Goal: Task Accomplishment & Management: Complete application form

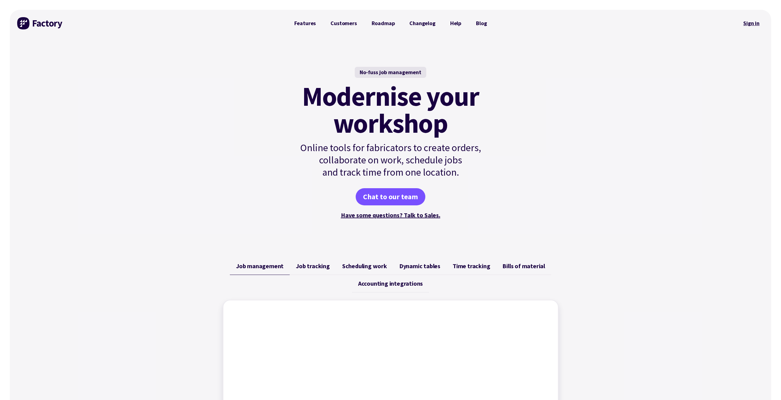
click at [753, 25] on link "Sign in" at bounding box center [751, 23] width 25 height 14
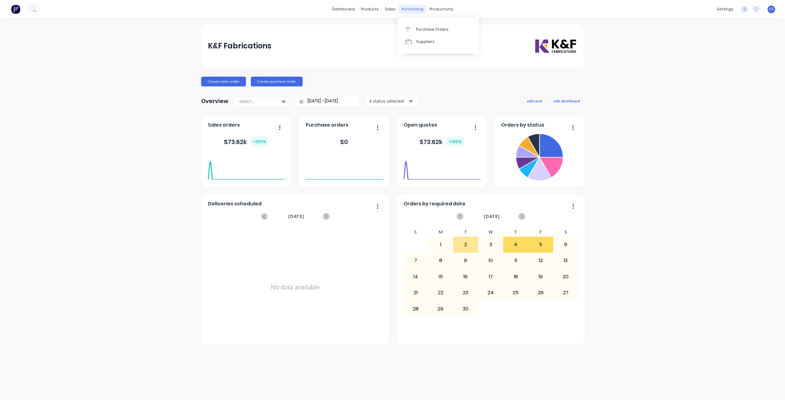
click at [410, 11] on div "purchasing" at bounding box center [413, 9] width 28 height 9
click at [418, 31] on div "Purchase Orders" at bounding box center [432, 30] width 33 height 6
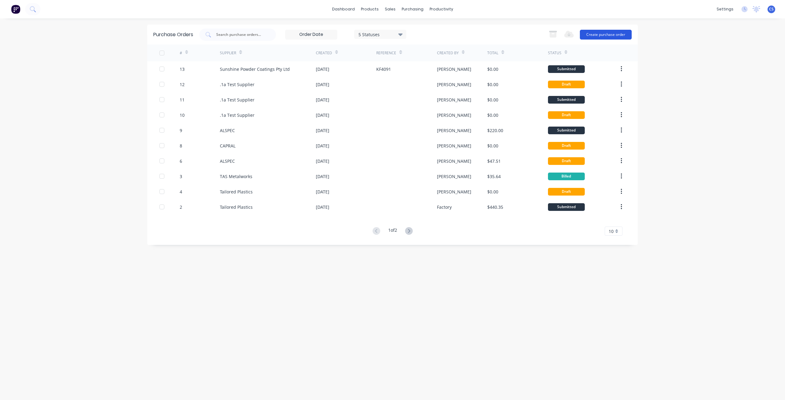
click at [591, 35] on button "Create purchase order" at bounding box center [606, 35] width 52 height 10
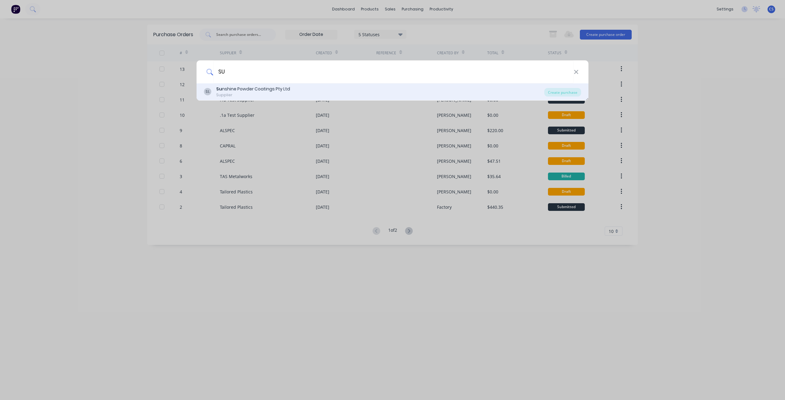
type input "SU"
click at [247, 86] on div "Su nshine Powder Coatings Pty Ltd" at bounding box center [253, 89] width 74 height 6
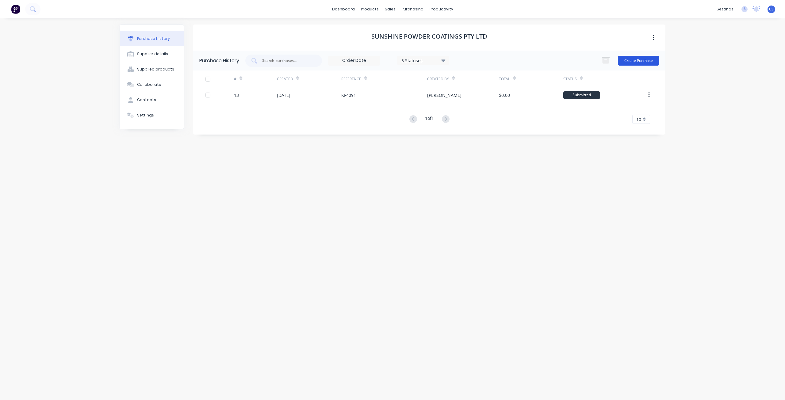
click at [633, 63] on button "Create Purchase" at bounding box center [638, 61] width 41 height 10
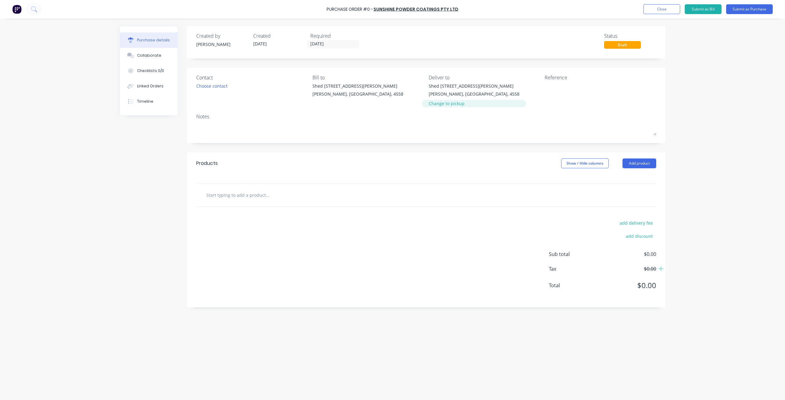
click at [448, 106] on div "Change to pickup" at bounding box center [474, 103] width 91 height 6
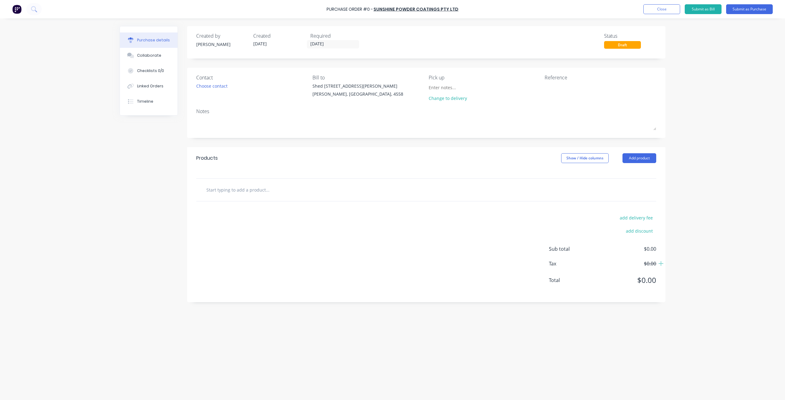
click at [572, 78] on div "Reference" at bounding box center [601, 77] width 112 height 7
click at [569, 89] on textarea at bounding box center [583, 90] width 77 height 14
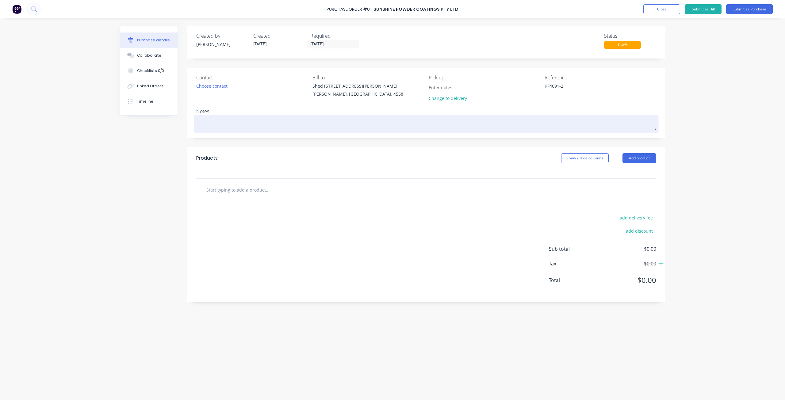
type textarea "KF4091-2"
type textarea "x"
type textarea "KF4091-2"
click at [222, 124] on textarea at bounding box center [426, 124] width 460 height 14
paste textarea "Duratec Eternity Titanium Pearl Kinetic® | Satin"
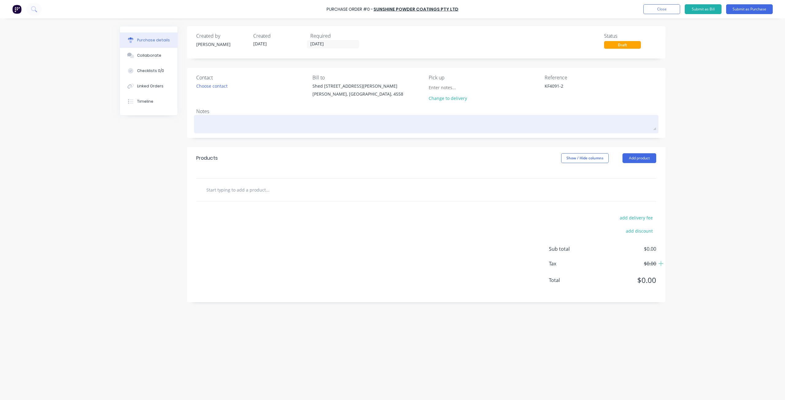
type textarea "x"
type textarea "Duratec Eternity Titanium Pearl Kinetic® | Satin"
click at [246, 129] on textarea "Duratec Eternity Titanium Pearl Kinetic® | Satin" at bounding box center [426, 126] width 460 height 19
type textarea "x"
type textarea "Duratec Eternity Titanium Pearl Kinetic® Satin"
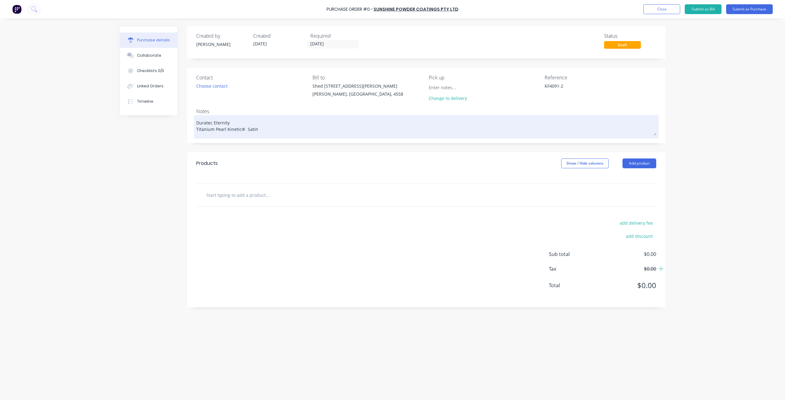
type textarea "x"
type textarea "Duratec Eternity Titanium Pearl Kinetic® Satin"
type textarea "x"
type textarea "Duratec Eternity Titanium Pearl Kinetic Satin"
type textarea "x"
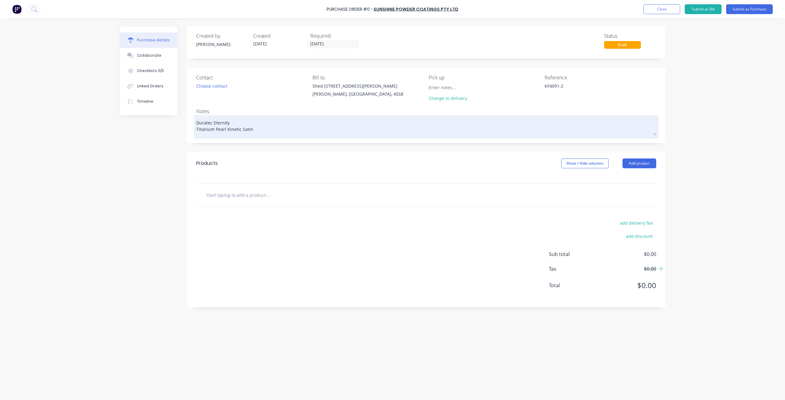
type textarea "Duratec Eternity Titanium Pearl Kineti Satin"
type textarea "x"
type textarea "Duratec Eternity Titanium Pearl KinetiK Satin"
type textarea "x"
type textarea "Duratec Eternity Titanium Pearl Kineti Satin"
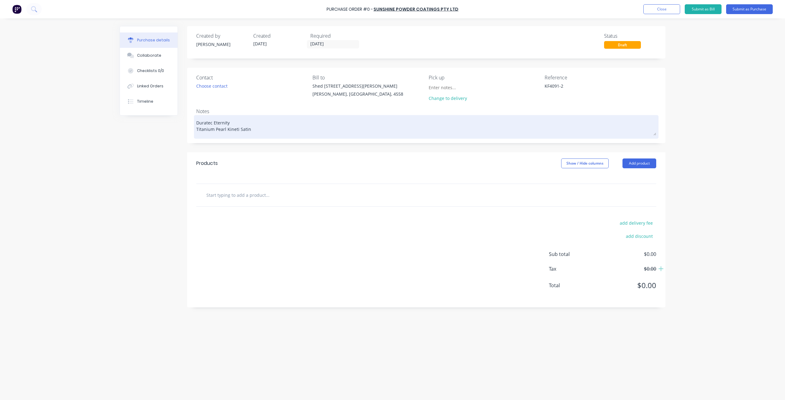
type textarea "x"
type textarea "Duratec Eternity Titanium Pearl KinetiC Satin"
type textarea "x"
type textarea "Duratec Eternity Titanium Pearl Kineti Satin"
type textarea "x"
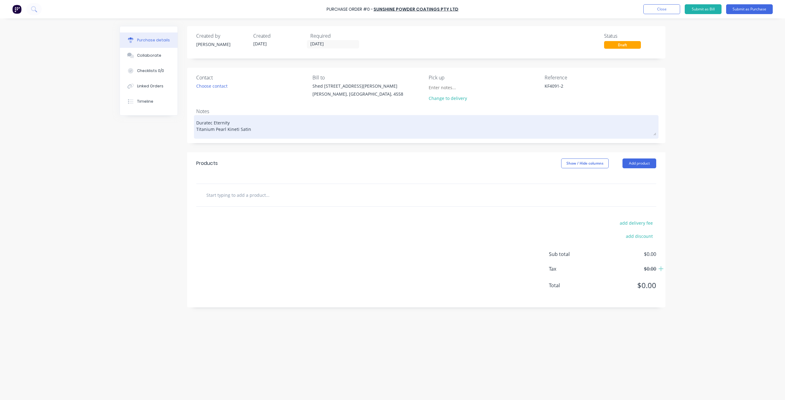
type textarea "Duratec Eternity Titanium Pearl Kinetic Satin"
type textarea "x"
type textarea "Duratec Eternity Titanium Pearl Kinetic Satin"
click at [196, 123] on textarea "Duratec Eternity Titanium Pearl Kinetic Satin" at bounding box center [426, 126] width 460 height 19
type textarea "x"
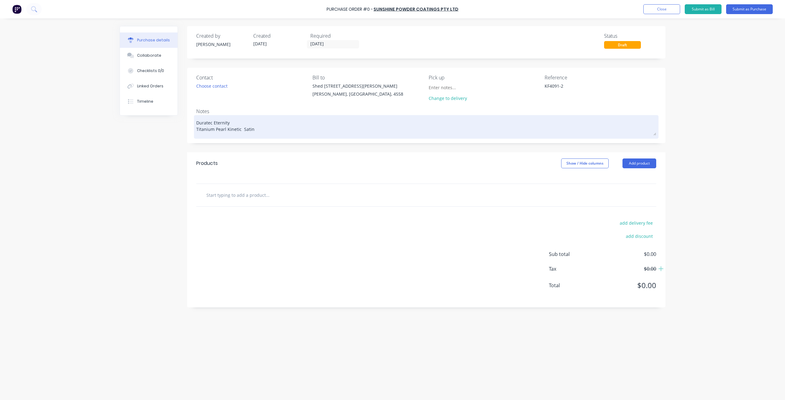
type textarea "pDuratec Eternity Titanium Pearl Kinetic Satin"
type textarea "x"
type textarea "Duratec Eternity Titanium Pearl Kinetic Satin"
type textarea "x"
type textarea "ODuratec Eternity Titanium Pearl Kinetic Satin"
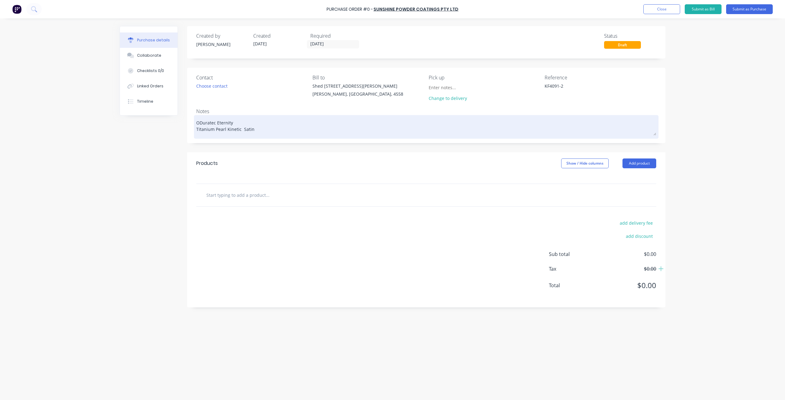
type textarea "x"
type textarea "Duratec Eternity Titanium Pearl Kinetic Satin"
type textarea "x"
type textarea "PDuratec Eternity Titanium Pearl Kinetic Satin"
type textarea "x"
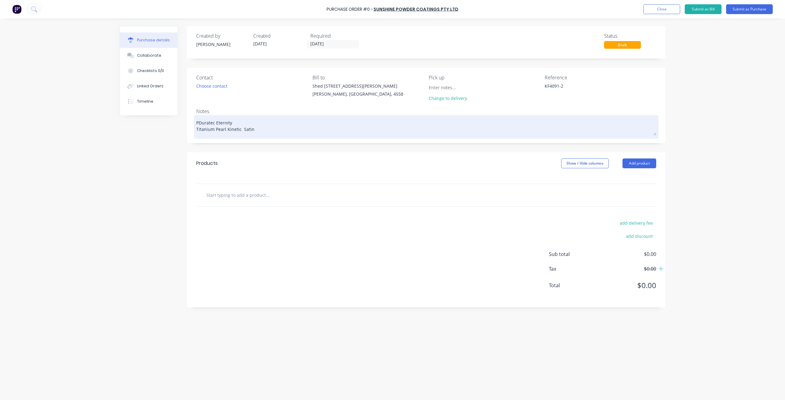
type textarea "PoDuratec Eternity Titanium Pearl Kinetic Satin"
type textarea "x"
type textarea "PowDuratec Eternity Titanium Pearl Kinetic Satin"
type textarea "x"
type textarea "PowdDuratec Eternity Titanium Pearl Kinetic Satin"
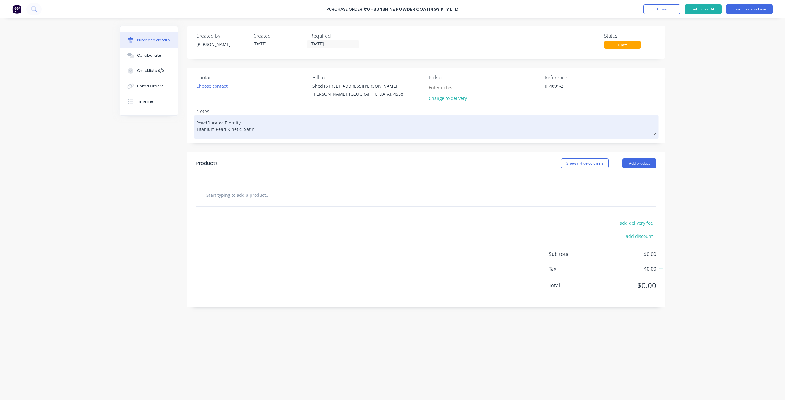
type textarea "x"
type textarea "PowdeDuratec Eternity Titanium Pearl Kinetic Satin"
type textarea "x"
type textarea "PowderDuratec Eternity Titanium Pearl Kinetic Satin"
type textarea "x"
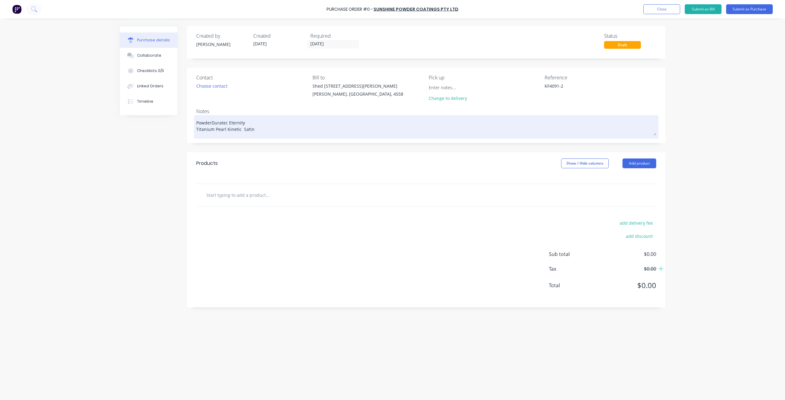
type textarea "PowdercDuratec Eternity Titanium Pearl Kinetic Satin"
type textarea "x"
type textarea "PowdercoDuratec Eternity Titanium Pearl Kinetic Satin"
type textarea "x"
type textarea "PowdercoaDuratec Eternity Titanium Pearl Kinetic Satin"
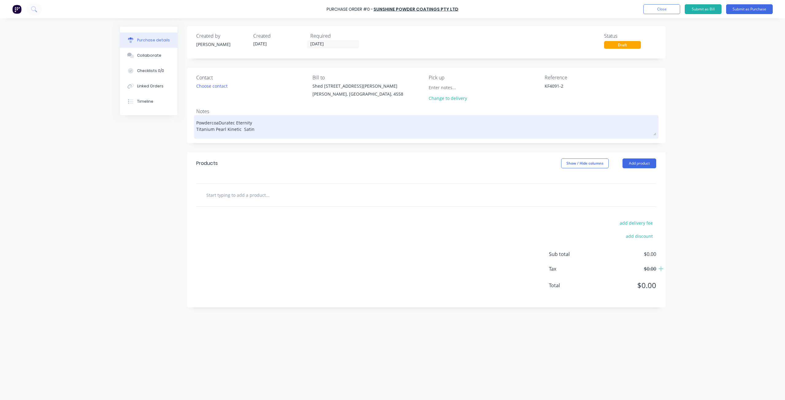
type textarea "x"
type textarea "PowdercoatDuratec Eternity Titanium Pearl Kinetic Satin"
type textarea "x"
type textarea "Powdercoat Duratec Eternity Titanium Pearl Kinetic Satin"
type textarea "x"
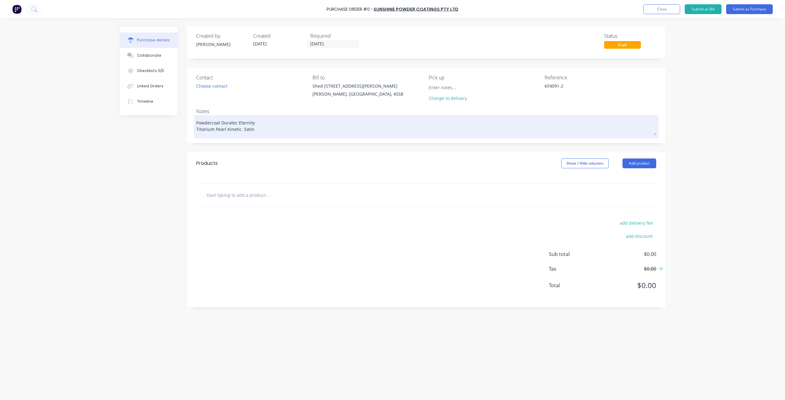
type textarea "Powdercoat cDuratec Eternity Titanium Pearl Kinetic Satin"
type textarea "x"
type textarea "Powdercoat coDuratec Eternity Titanium Pearl Kinetic Satin"
type textarea "x"
type textarea "Powdercoat couDuratec Eternity Titanium Pearl Kinetic Satin"
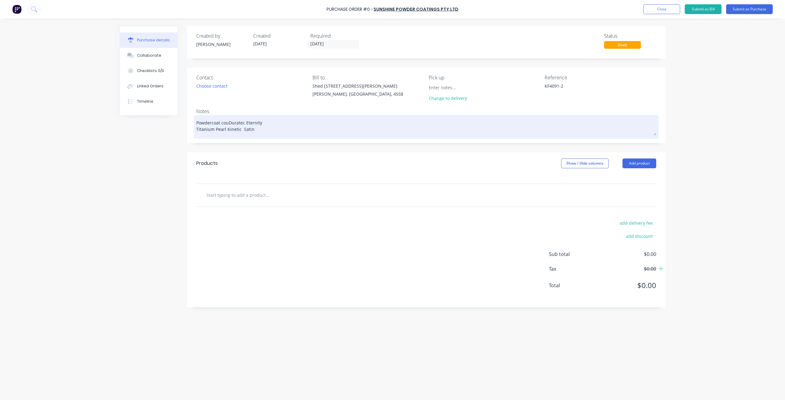
type textarea "x"
type textarea "Powdercoat coulDuratec Eternity Titanium Pearl Kinetic Satin"
type textarea "x"
type textarea "Powdercoat couloDuratec Eternity Titanium Pearl Kinetic Satin"
type textarea "x"
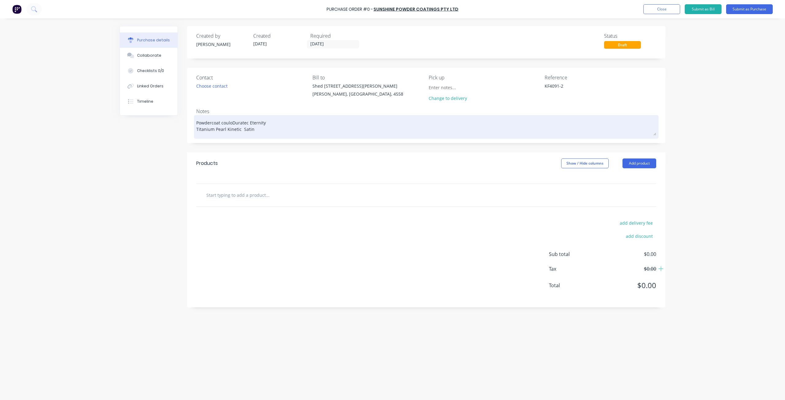
type textarea "Powdercoat coulorDuratec Eternity Titanium Pearl Kinetic Satin"
type textarea "x"
type textarea "Powdercoat coulor Duratec Eternity Titanium Pearl Kinetic Satin"
type textarea "x"
type textarea "Powdercoat coulorDuratec Eternity Titanium Pearl Kinetic Satin"
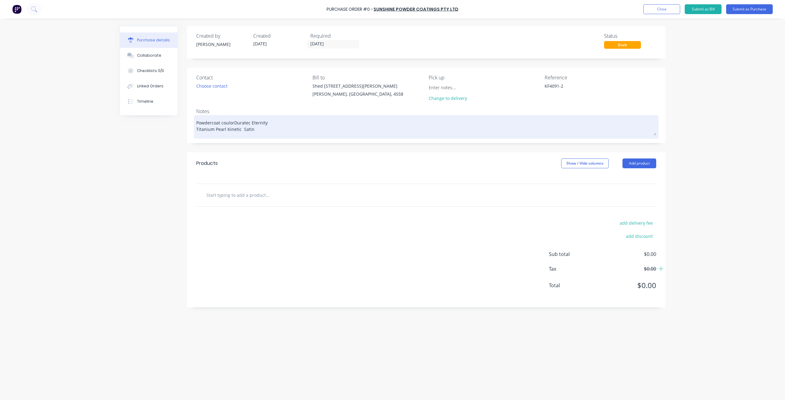
type textarea "x"
type textarea "Powdercoat couloDuratec Eternity Titanium Pearl Kinetic Satin"
type textarea "x"
type textarea "Powdercoat coulDuratec Eternity Titanium Pearl Kinetic Satin"
type textarea "x"
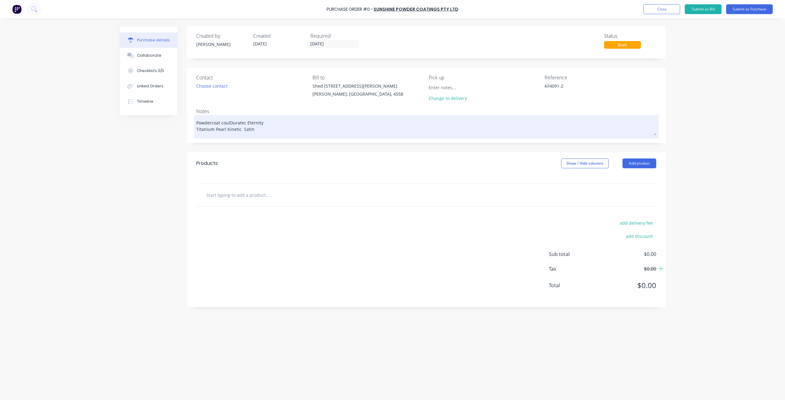
type textarea "Powdercoat couDuratec Eternity Titanium Pearl Kinetic Satin"
type textarea "x"
type textarea "Powdercoat coDuratec Eternity Titanium Pearl Kinetic Satin"
type textarea "x"
type textarea "Powdercoat colDuratec Eternity Titanium Pearl Kinetic Satin"
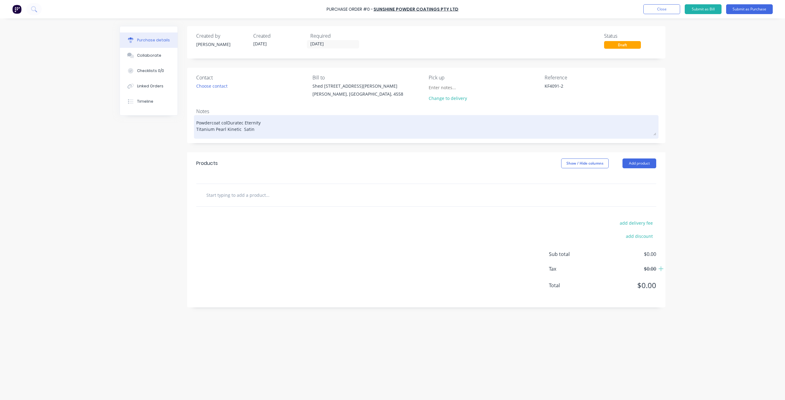
type textarea "x"
type textarea "Powdercoat coloDuratec Eternity Titanium Pearl Kinetic Satin"
type textarea "x"
type textarea "Powdercoat colouDuratec Eternity Titanium Pearl Kinetic Satin"
type textarea "x"
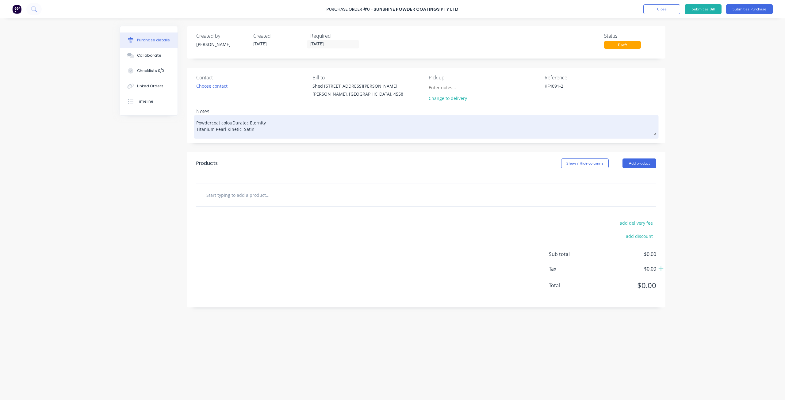
type textarea "Powdercoat colourDuratec Eternity Titanium Pearl Kinetic Satin"
type textarea "x"
type textarea "Powdercoat colour Duratec Eternity Titanium Pearl Kinetic Satin"
type textarea "x"
type textarea "Powdercoat colour ;Duratec Eternity Titanium Pearl Kinetic Satin"
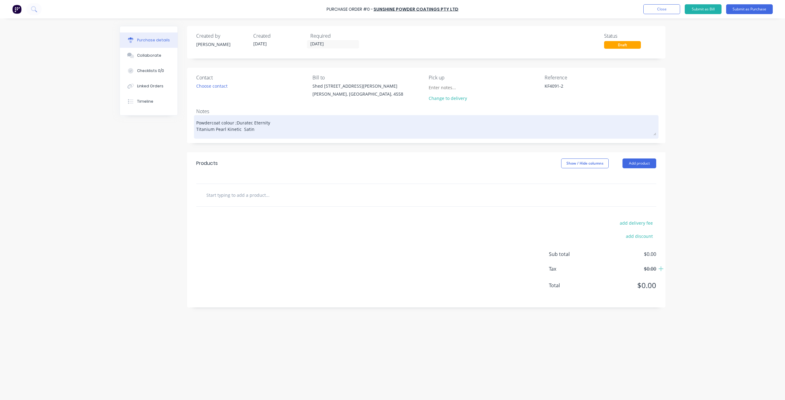
type textarea "x"
type textarea "Powdercoat colour Duratec Eternity Titanium Pearl Kinetic Satin"
type textarea "x"
type textarea "Powdercoat colourDuratec Eternity Titanium Pearl Kinetic Satin"
type textarea "x"
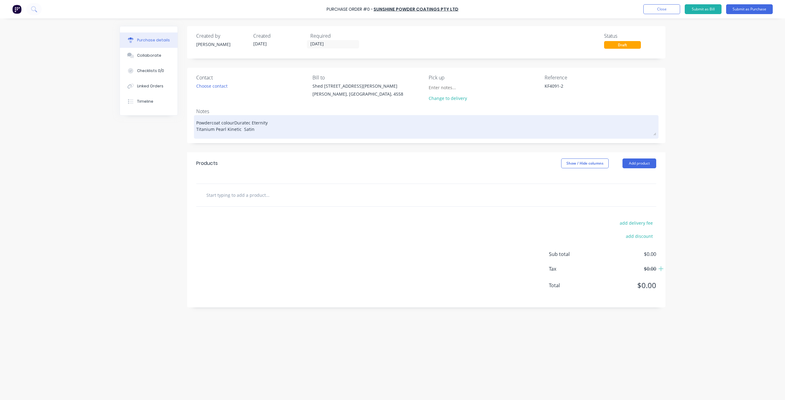
type textarea "Powdercoat colour:Duratec Eternity Titanium Pearl Kinetic Satin"
type textarea "x"
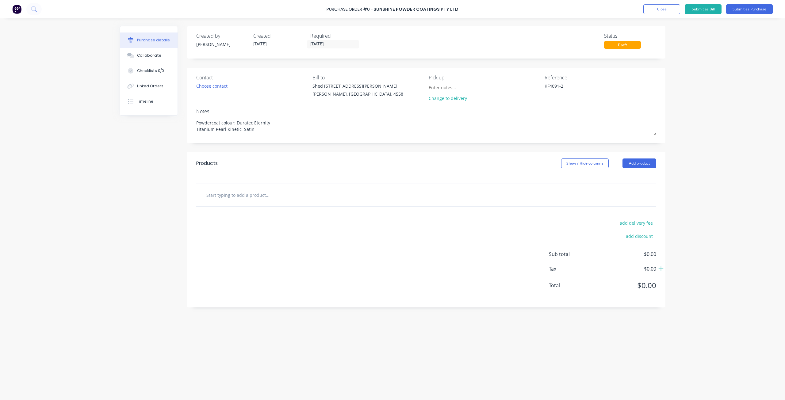
type textarea "Powdercoat colour: Duratec Eternity Titanium Pearl Kinetic Satin"
type textarea "x"
type textarea "Powdercoat colour: Duratec Eternity Titanium Pearl Kinetic Satin"
click at [235, 195] on input "text" at bounding box center [267, 195] width 123 height 12
type textarea "x"
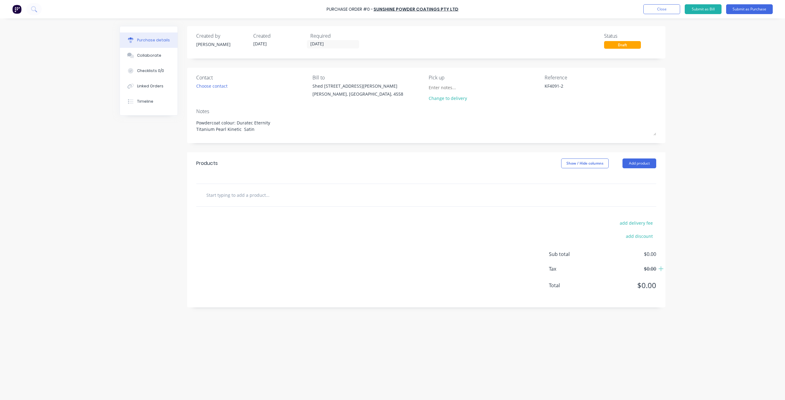
type input "6"
type textarea "x"
type input "60"
type textarea "x"
type input "60"
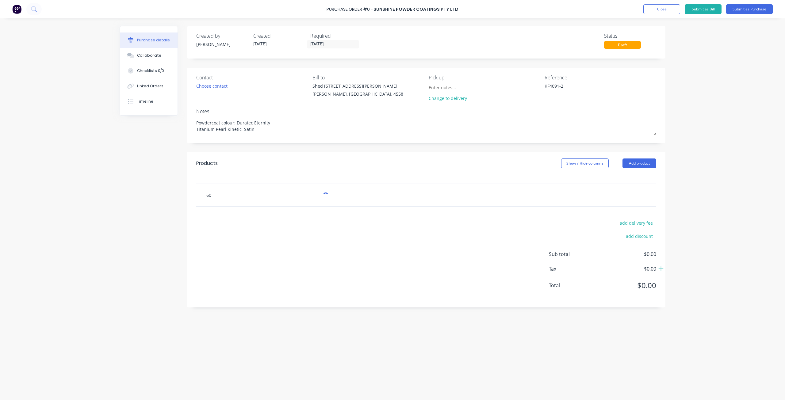
type textarea "x"
type input "60"
type textarea "x"
type input "60x"
type textarea "x"
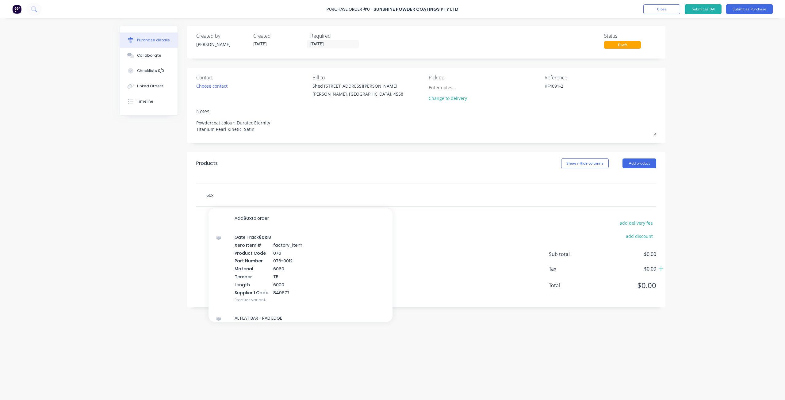
type input "60"
type textarea "x"
type input "6"
type textarea "x"
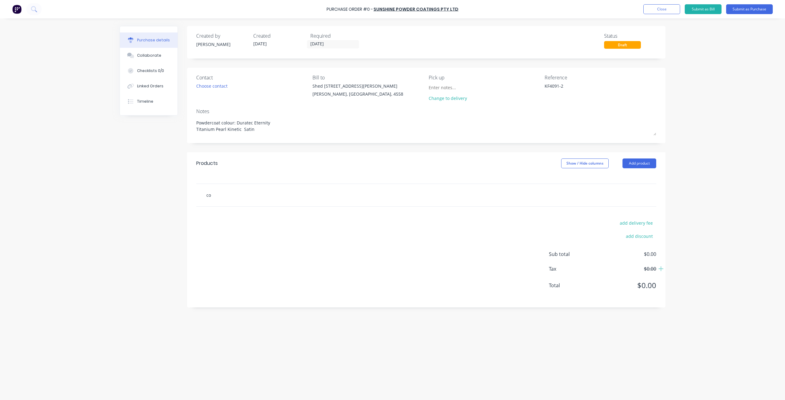
type input "cov"
type textarea "x"
type input "cover s"
type textarea "x"
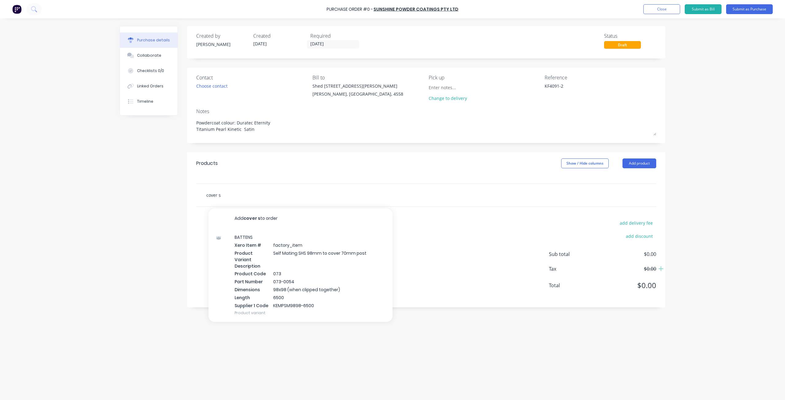
type input "cover st"
type textarea "x"
type input "cover sti"
type textarea "x"
type input "cover stip"
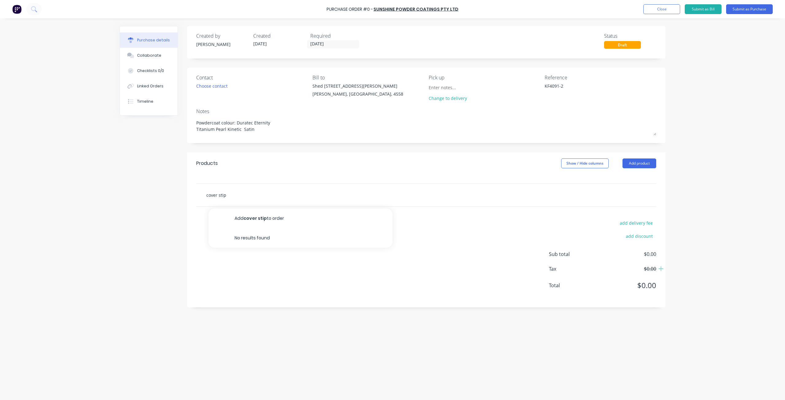
type textarea "x"
type input "cover sti"
type textarea "x"
type input "cover st"
type textarea "x"
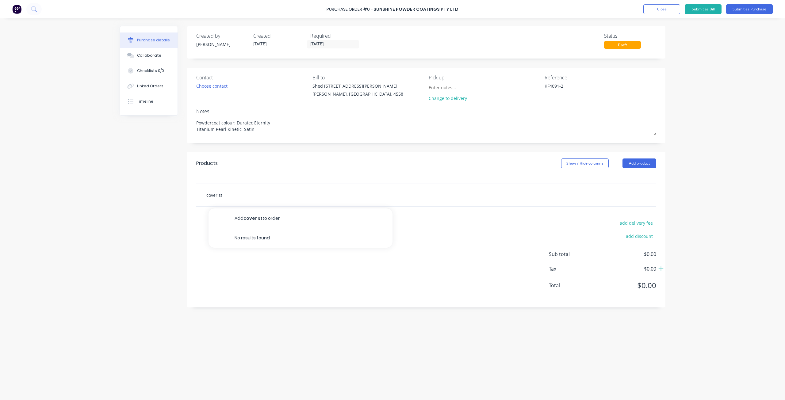
type input "cover str"
type textarea "x"
type input "cover stri"
type textarea "x"
type input "cover strip"
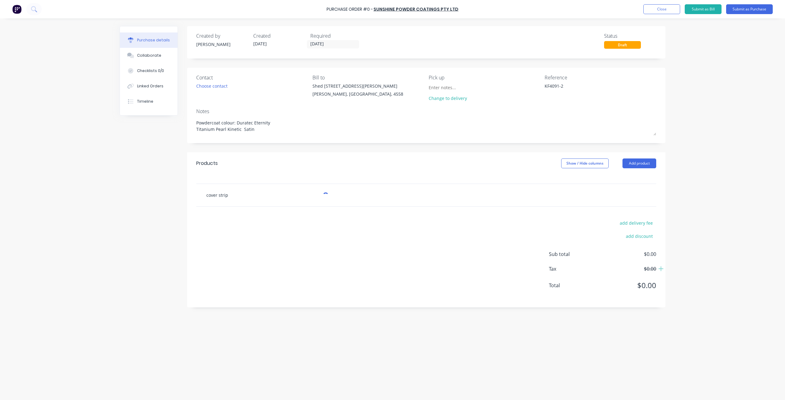
type textarea "x"
type input "cover strip"
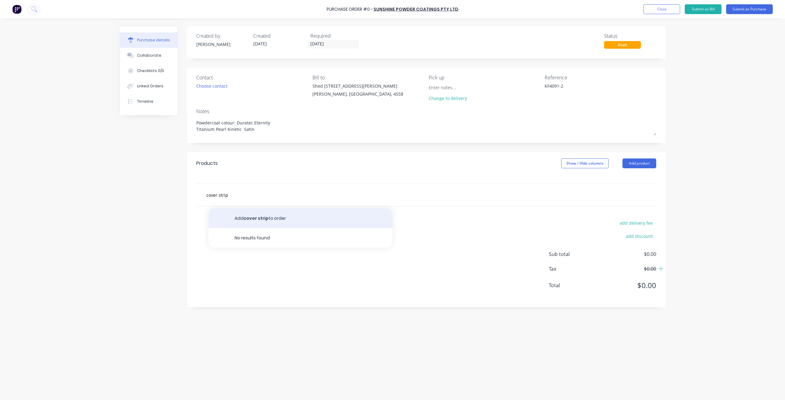
click at [242, 216] on button "Add cover strip to order" at bounding box center [301, 219] width 184 height 20
type textarea "x"
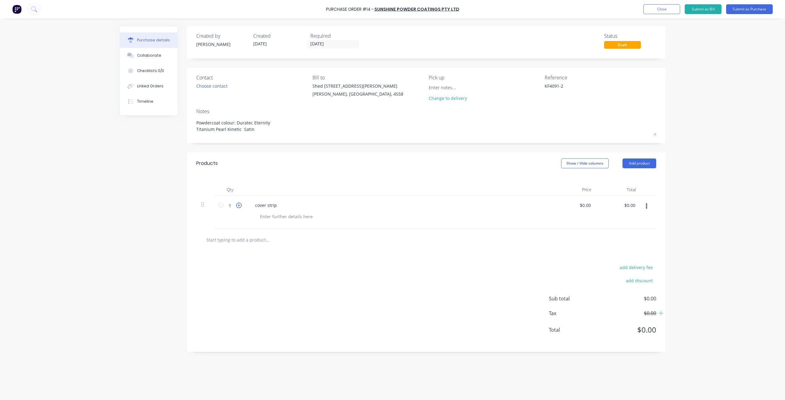
click at [238, 205] on icon at bounding box center [239, 206] width 6 height 6
type textarea "x"
type input "2"
type textarea "x"
click at [275, 219] on div at bounding box center [286, 216] width 63 height 9
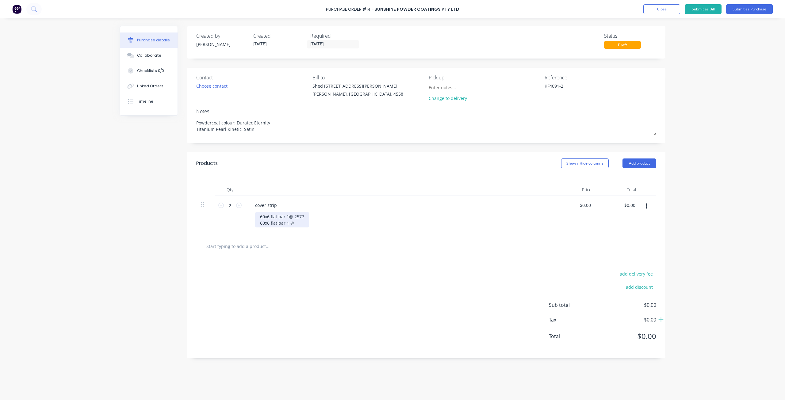
drag, startPoint x: 290, startPoint y: 224, endPoint x: 297, endPoint y: 222, distance: 6.7
click at [297, 222] on div "60x6 flat bar 1@ 2577 60x6 flat bar 1 @" at bounding box center [282, 219] width 54 height 15
click at [290, 222] on div "60x6 flat bar 1@ 2577 60x6 flat bar 1 @2622" at bounding box center [282, 219] width 54 height 15
drag, startPoint x: 302, startPoint y: 224, endPoint x: 259, endPoint y: 228, distance: 43.5
click at [259, 229] on div "cover strip 60x6 flat bar 1@ 2577 60x6 flat bar 1@2622" at bounding box center [398, 215] width 307 height 39
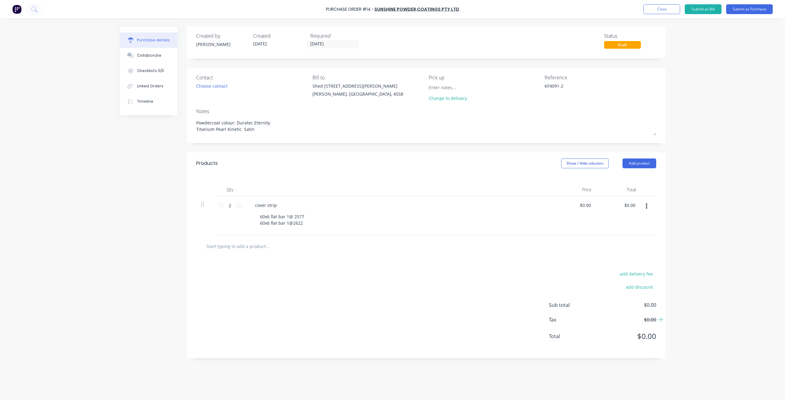
drag, startPoint x: 274, startPoint y: 219, endPoint x: 383, endPoint y: 245, distance: 111.6
click at [383, 245] on div at bounding box center [293, 246] width 184 height 12
drag, startPoint x: 309, startPoint y: 224, endPoint x: 290, endPoint y: 229, distance: 19.5
click at [290, 229] on div "cover strip 60x6 flat bar 1@ 2577 60x6 flat bar 1@2622" at bounding box center [398, 215] width 307 height 39
click at [304, 224] on div "60x6 flat bar 1@ 2577 60x6 flat bar 1@2622" at bounding box center [282, 219] width 54 height 15
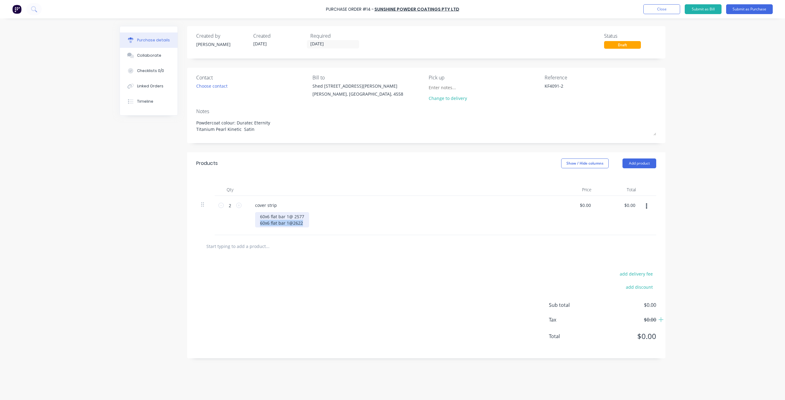
drag, startPoint x: 303, startPoint y: 224, endPoint x: 259, endPoint y: 230, distance: 43.7
click at [259, 230] on div "cover strip 60x6 flat bar 1@ 2577 60x6 flat bar 1@2622" at bounding box center [398, 215] width 307 height 39
copy div "60x6 flat bar 1@2622"
click at [322, 228] on div "cover strip 60x6 flat bar 1@ 2577 60x6 flat bar 1@2622" at bounding box center [398, 215] width 307 height 39
click at [250, 254] on div at bounding box center [426, 246] width 460 height 22
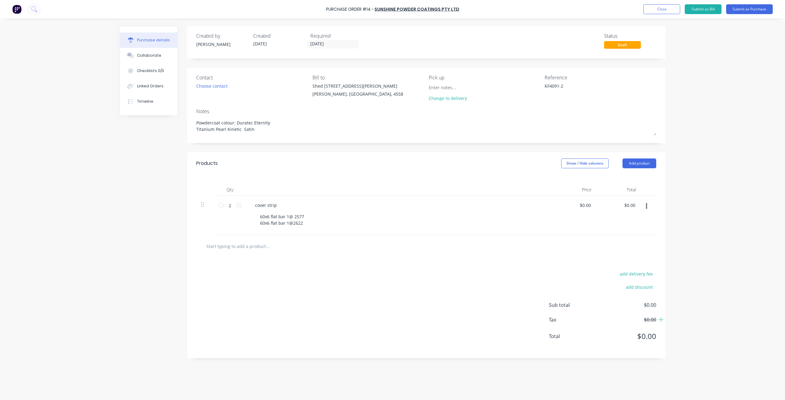
click at [250, 247] on input "text" at bounding box center [267, 246] width 123 height 12
drag, startPoint x: 250, startPoint y: 247, endPoint x: 238, endPoint y: 250, distance: 12.1
click at [238, 250] on input "text" at bounding box center [267, 246] width 123 height 12
click at [239, 247] on input "text" at bounding box center [267, 246] width 123 height 12
type textarea "x"
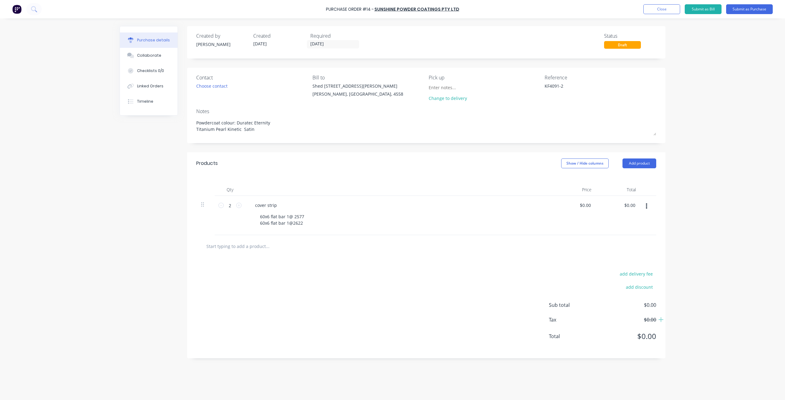
type input "c"
type textarea "x"
type input "co"
type textarea "x"
type input "cov"
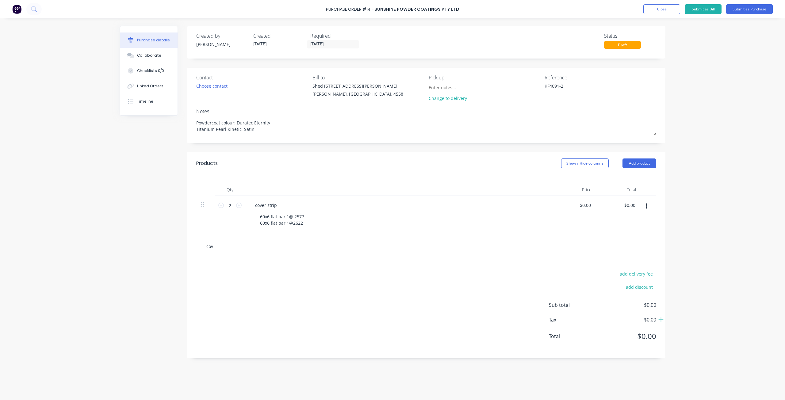
type textarea "x"
type input "cove"
type textarea "x"
type input "cover"
type textarea "x"
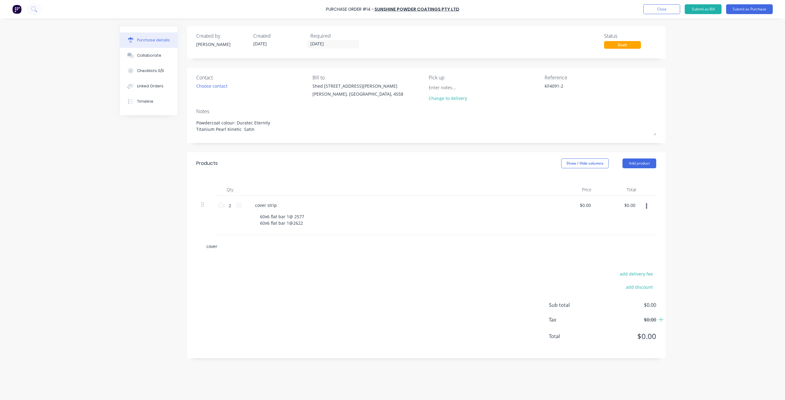
type input "cover"
type textarea "x"
type input "cover s"
type textarea "x"
type input "cover st"
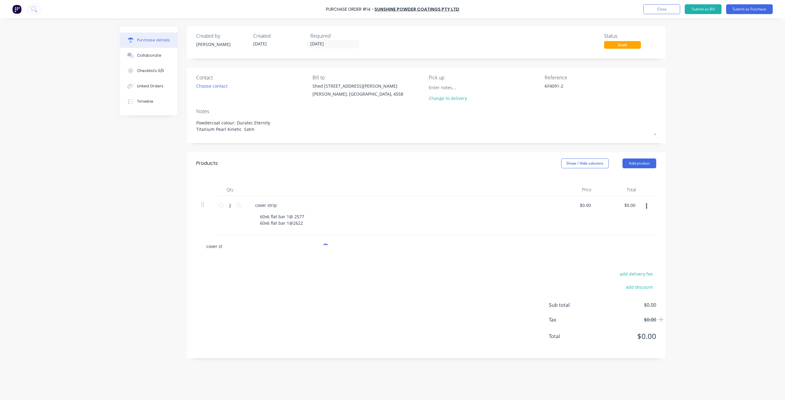
type textarea "x"
type input "cover str"
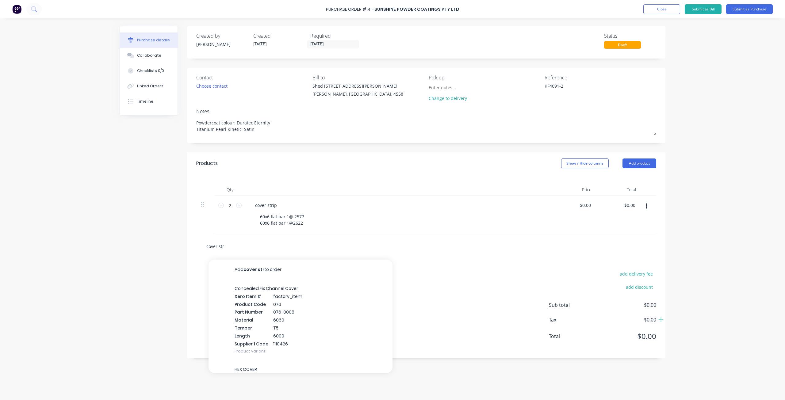
type textarea "x"
type input "cover stri"
type textarea "x"
type input "cover strip"
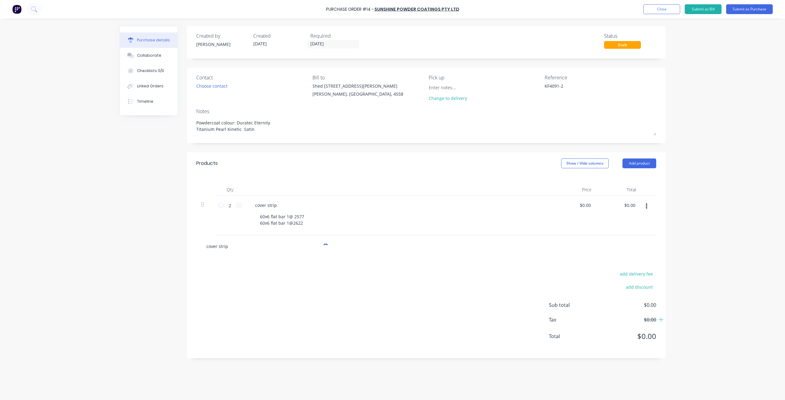
type textarea "x"
type input "cover strip"
click at [247, 267] on button "Add cover strip to order" at bounding box center [301, 270] width 184 height 20
type textarea "x"
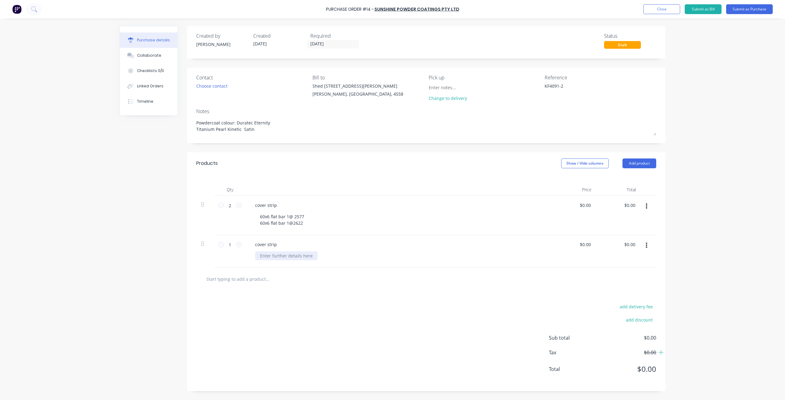
type textarea "x"
paste div
click at [303, 224] on div "60x6 flat bar 1@ 2577 60x6 flat bar 1@2622" at bounding box center [282, 219] width 54 height 15
click at [221, 207] on icon at bounding box center [221, 206] width 6 height 6
type textarea "x"
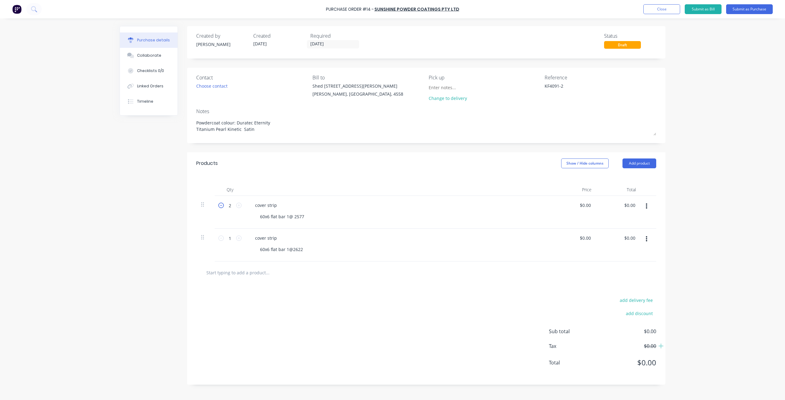
type input "1"
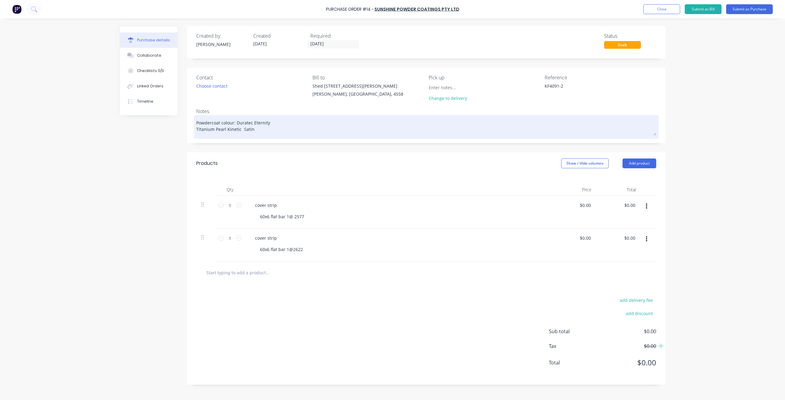
drag, startPoint x: 254, startPoint y: 131, endPoint x: 196, endPoint y: 129, distance: 58.3
click at [196, 129] on div "Powdercoat colour: Duratec Eternity Titanium Pearl Kinetic Satin" at bounding box center [426, 127] width 460 height 21
drag, startPoint x: 253, startPoint y: 129, endPoint x: 197, endPoint y: 130, distance: 56.4
click at [197, 130] on textarea "Powdercoat colour: Duratec Eternity Titanium Pearl Kinetic Satin" at bounding box center [426, 126] width 460 height 19
type textarea "x"
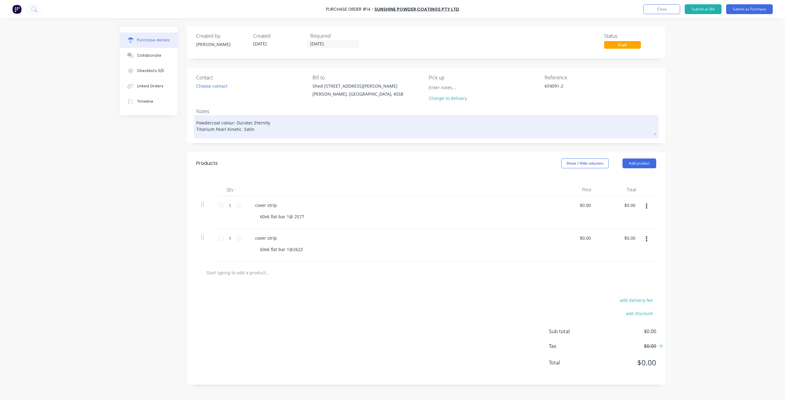
type textarea "Powdercoat colour: Duratec Eternity"
drag, startPoint x: 269, startPoint y: 121, endPoint x: 252, endPoint y: 123, distance: 16.4
click at [252, 123] on textarea "Powdercoat colour: Duratec Eternity" at bounding box center [426, 126] width 460 height 19
type textarea "x"
type textarea "Powdercoat colour: Duratec"
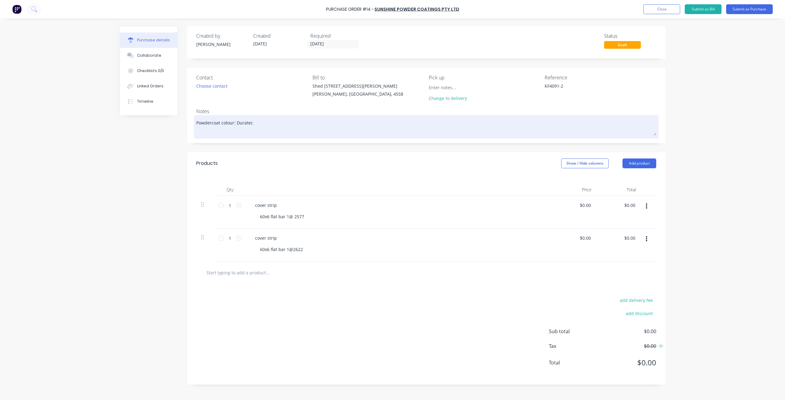
type textarea "x"
type textarea "Powdercoat colour: Duratec"
type textarea "x"
type textarea "Powdercoat colour: Durate"
type textarea "x"
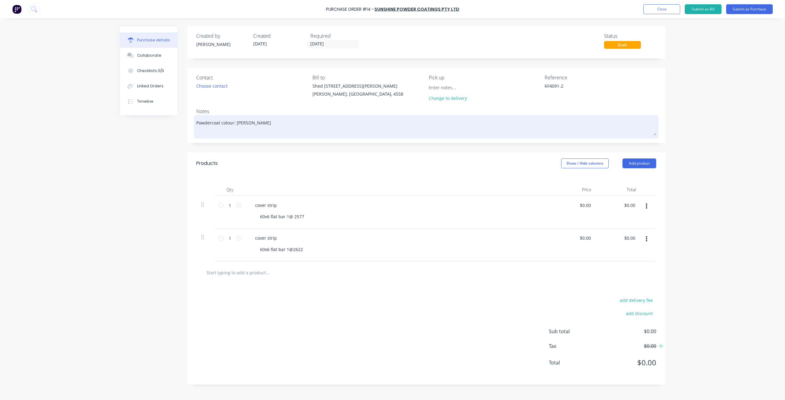
type textarea "Powdercoat colour: Durat"
type textarea "x"
type textarea "Powdercoat colour: Dura"
type textarea "x"
type textarea "Powdercoat colour: Dur"
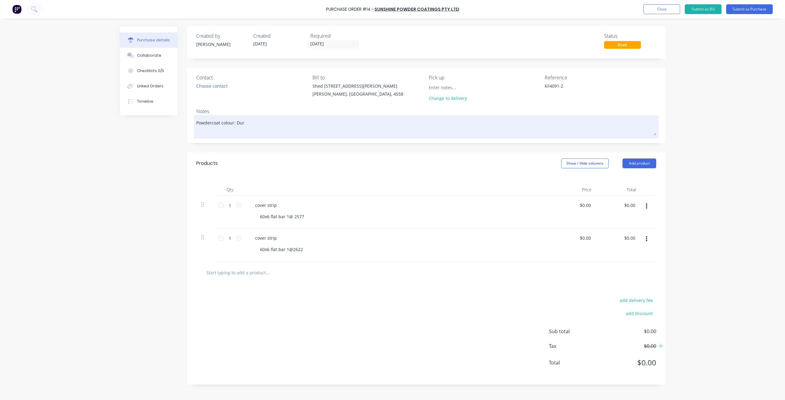
type textarea "x"
type textarea "Powdercoat colour: Du"
type textarea "x"
type textarea "Powdercoat colour: D"
type textarea "x"
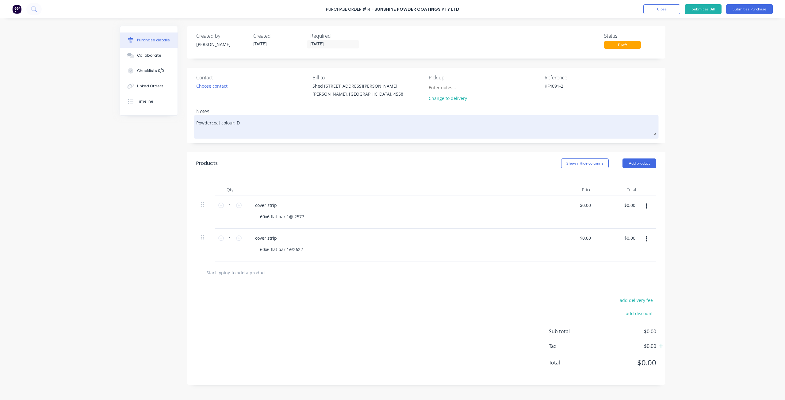
type textarea "Powdercoat colour:"
type textarea "x"
type textarea "Powdercoat colour: M"
type textarea "x"
type textarea "Powdercoat colour: Mo"
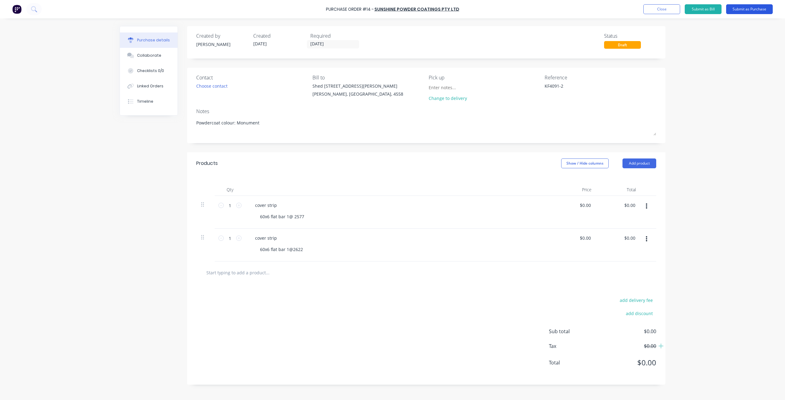
click at [766, 9] on button "Submit as Purchase" at bounding box center [749, 9] width 47 height 10
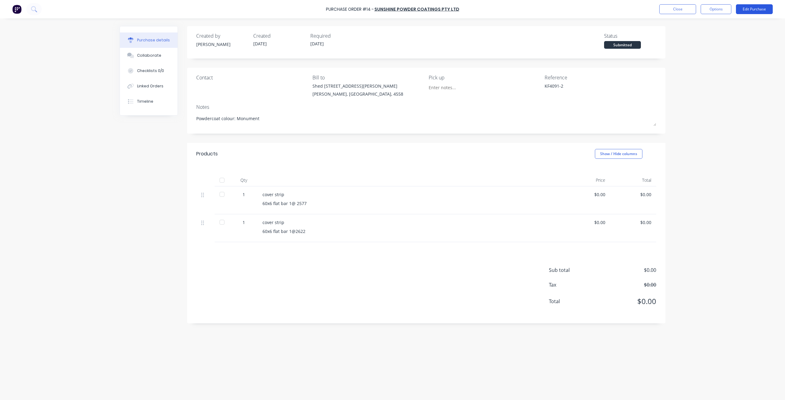
click at [740, 13] on button "Edit Purchase" at bounding box center [754, 9] width 37 height 10
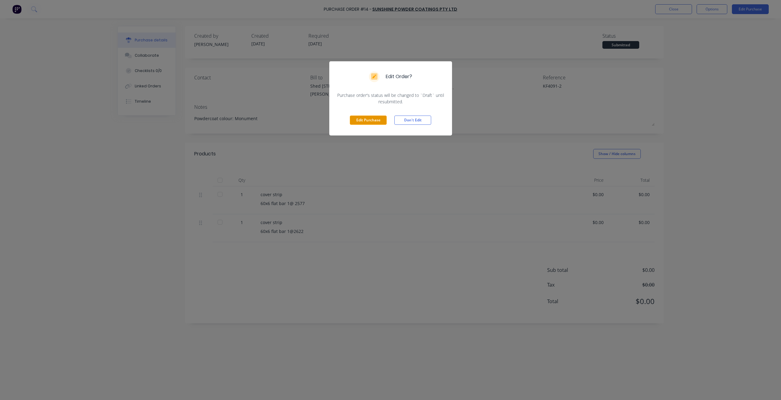
click at [381, 122] on button "Edit Purchase" at bounding box center [368, 120] width 37 height 9
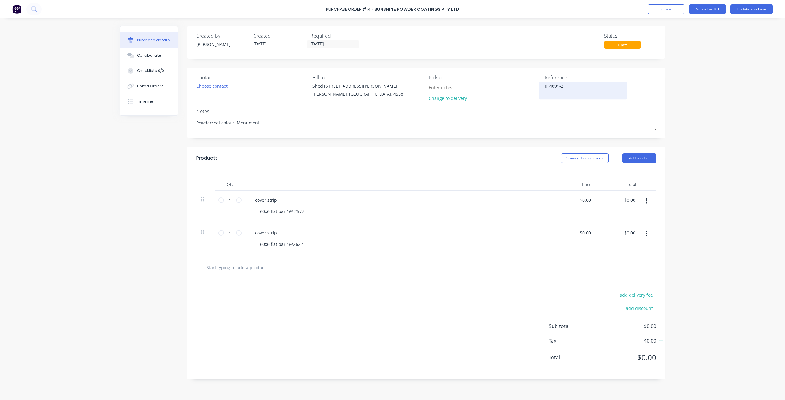
click at [565, 85] on textarea "KF4091-2" at bounding box center [583, 90] width 77 height 14
click at [749, 10] on button "Update Purchase" at bounding box center [752, 9] width 42 height 10
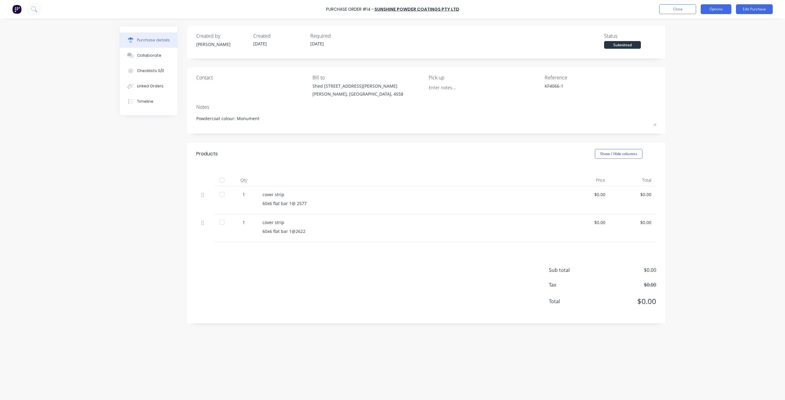
click at [727, 11] on button "Options" at bounding box center [716, 9] width 31 height 10
click at [707, 27] on div "Print / Email" at bounding box center [702, 25] width 47 height 9
click at [702, 51] on div "Without pricing" at bounding box center [702, 49] width 47 height 9
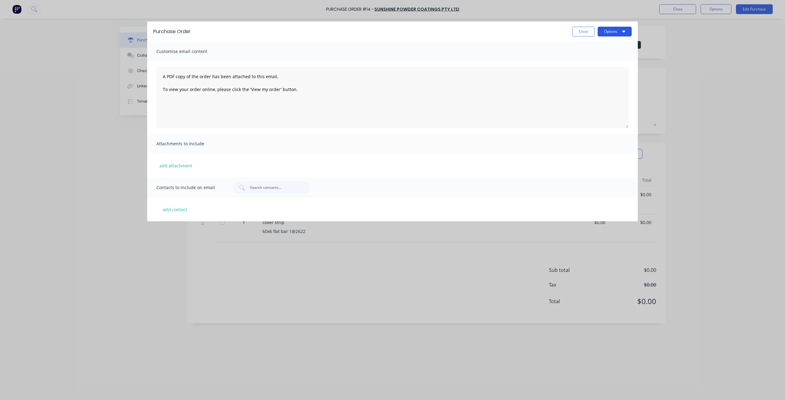
click at [612, 33] on button "Options" at bounding box center [615, 32] width 34 height 10
click at [592, 51] on div "Print" at bounding box center [602, 47] width 47 height 9
click at [582, 31] on button "Close" at bounding box center [583, 32] width 22 height 10
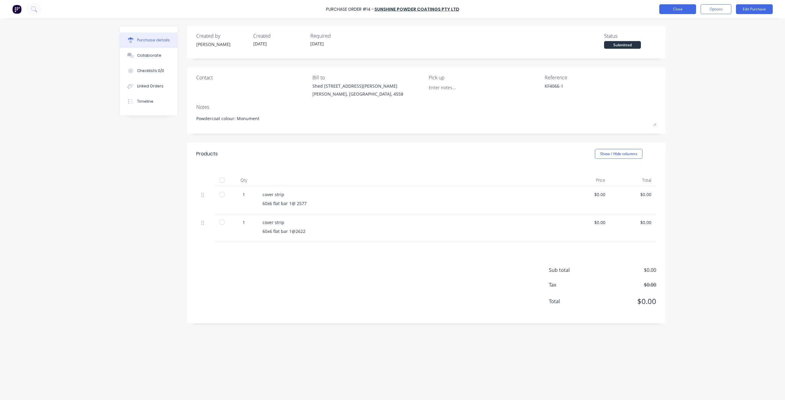
click at [672, 11] on button "Close" at bounding box center [677, 9] width 37 height 10
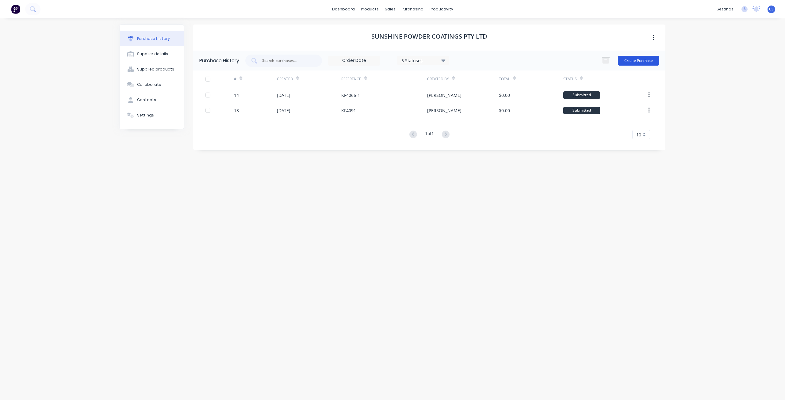
click at [640, 60] on button "Create Purchase" at bounding box center [638, 61] width 41 height 10
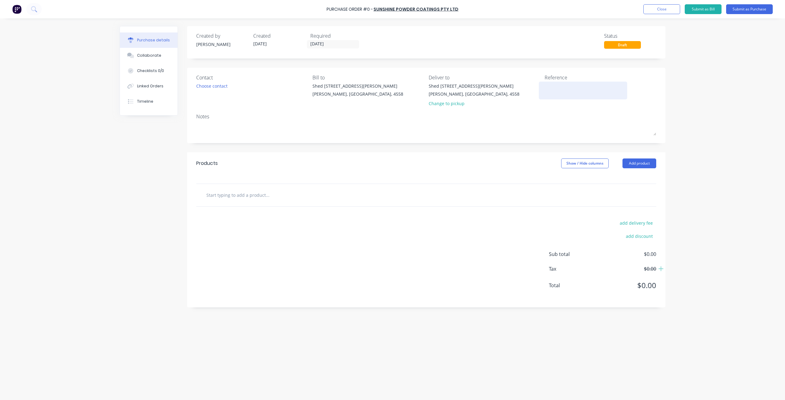
click at [575, 88] on textarea at bounding box center [583, 90] width 77 height 14
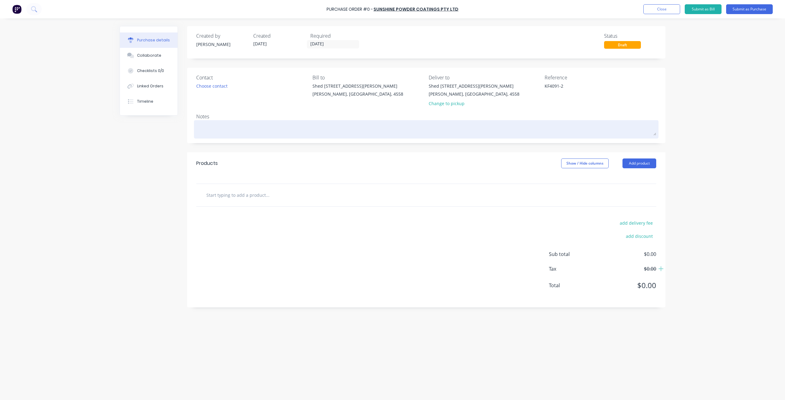
click at [221, 132] on textarea at bounding box center [426, 129] width 460 height 14
drag, startPoint x: 217, startPoint y: 122, endPoint x: 212, endPoint y: 123, distance: 4.5
click at [215, 122] on textarea at bounding box center [426, 129] width 460 height 14
paste textarea "Duratec Eternity Titanium Pearl Kinetic Satin"
click at [196, 127] on textarea "Duratec Eternity Titanium Pearl Kinetic Satin" at bounding box center [426, 131] width 460 height 19
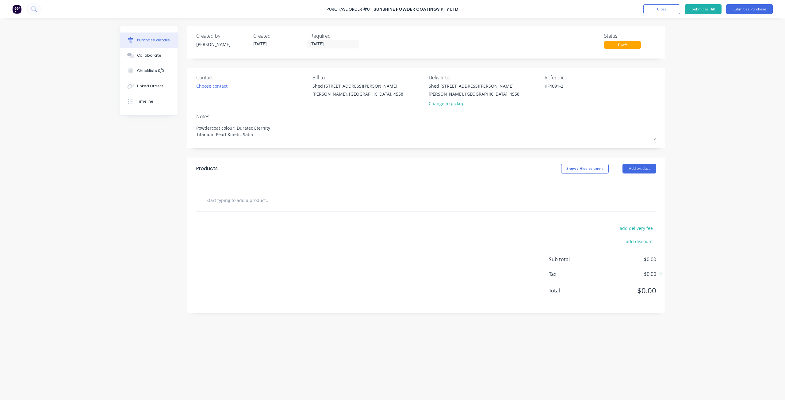
click at [225, 198] on input "text" at bounding box center [267, 200] width 123 height 12
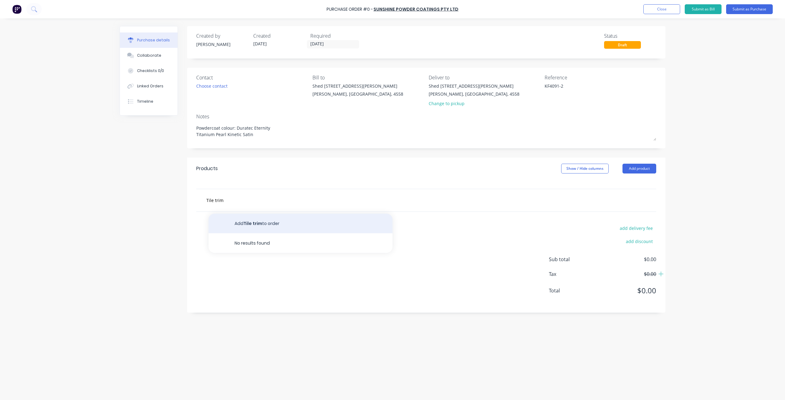
click at [259, 225] on button "Add Tile trim to order" at bounding box center [301, 224] width 184 height 20
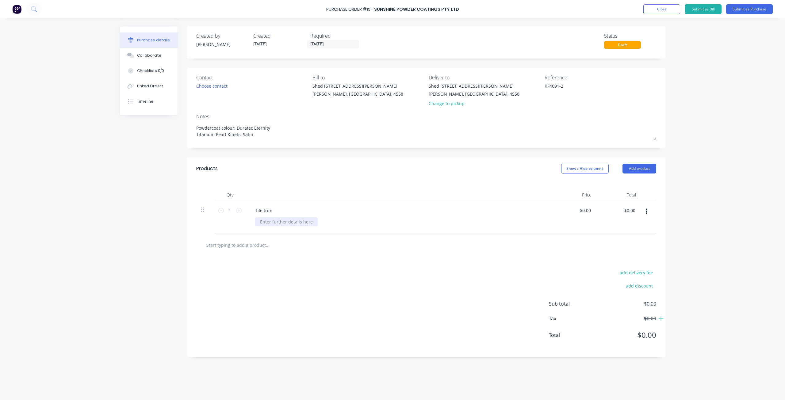
click at [265, 225] on div at bounding box center [286, 221] width 63 height 9
click at [264, 221] on div "22@ 3020" at bounding box center [270, 221] width 30 height 9
click at [268, 222] on div "22@ 3020" at bounding box center [270, 221] width 30 height 9
click at [286, 223] on div "length 3020" at bounding box center [272, 221] width 34 height 9
click at [240, 212] on icon at bounding box center [239, 211] width 6 height 6
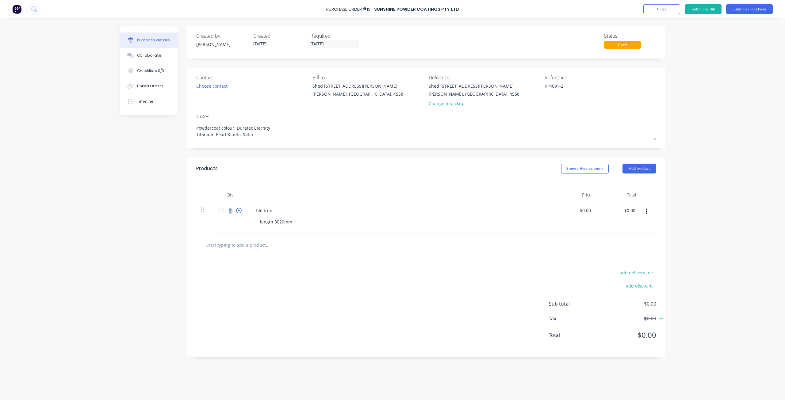
click at [240, 212] on icon at bounding box center [239, 211] width 6 height 6
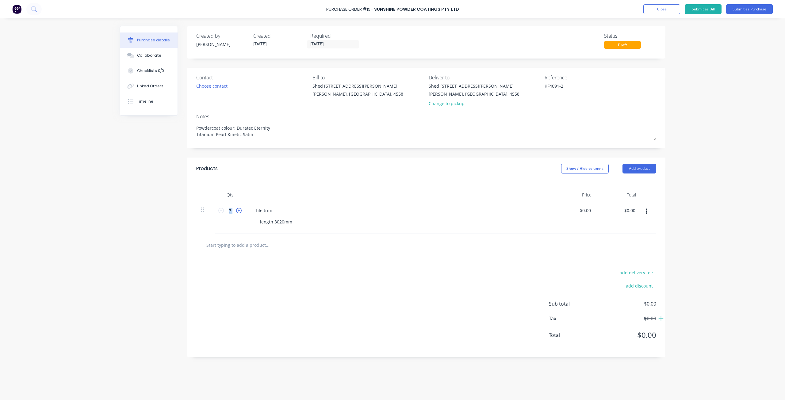
click at [240, 212] on icon at bounding box center [239, 211] width 6 height 6
click at [240, 211] on icon at bounding box center [239, 211] width 6 height 6
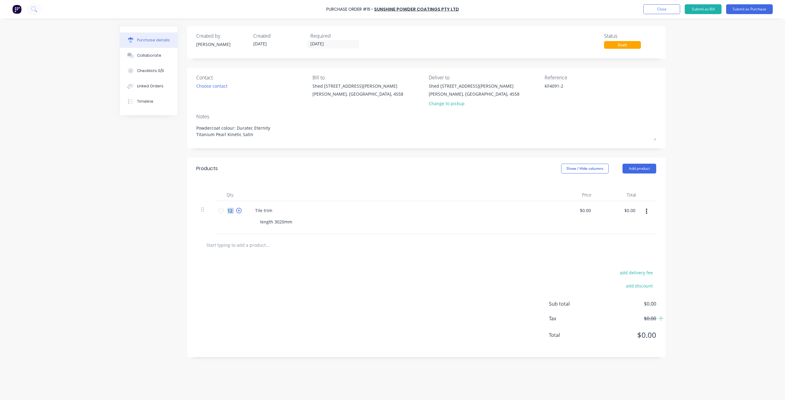
click at [240, 211] on icon at bounding box center [239, 211] width 6 height 6
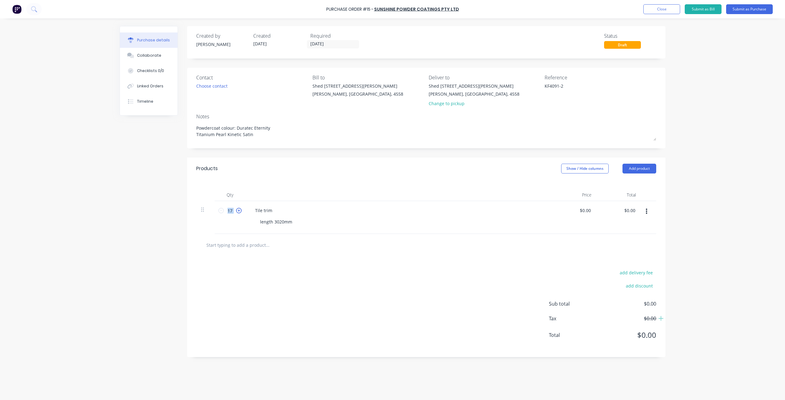
click at [240, 211] on icon at bounding box center [239, 211] width 6 height 6
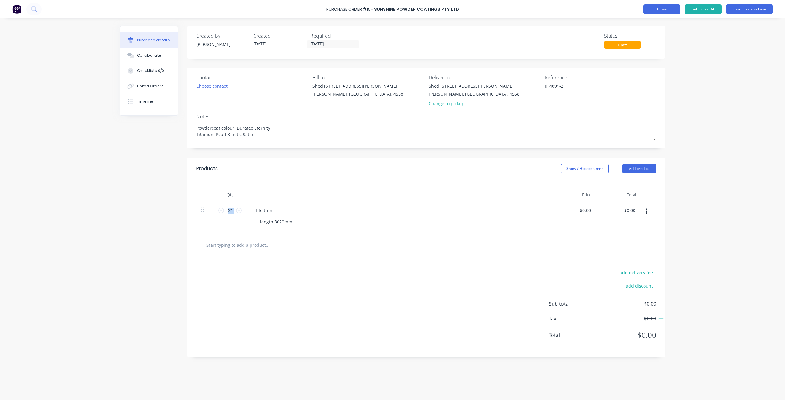
click at [673, 12] on button "Close" at bounding box center [661, 9] width 37 height 10
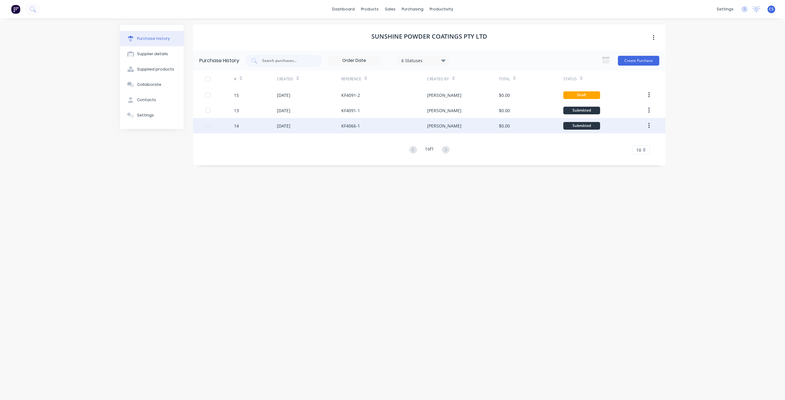
click at [375, 126] on div "KF4066-1" at bounding box center [384, 125] width 86 height 15
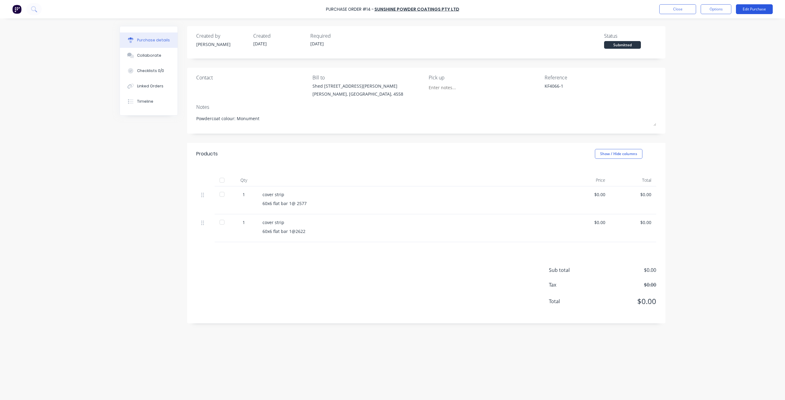
click at [755, 10] on button "Edit Purchase" at bounding box center [754, 9] width 37 height 10
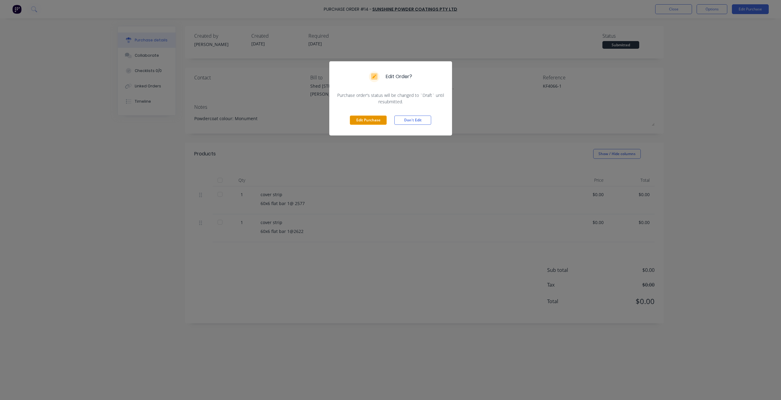
click at [371, 124] on button "Edit Purchase" at bounding box center [368, 120] width 37 height 9
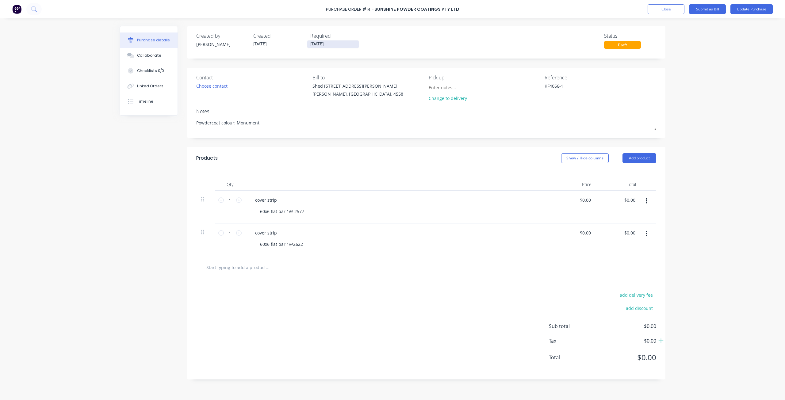
click at [315, 44] on input "11/09/25" at bounding box center [333, 44] width 52 height 8
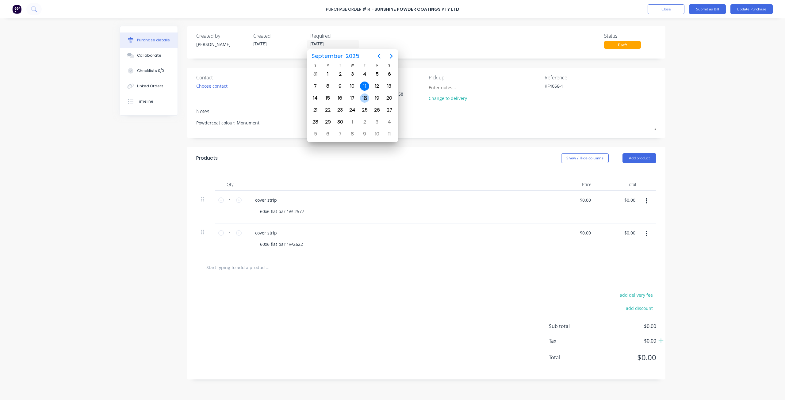
click at [366, 97] on div "18" at bounding box center [364, 98] width 9 height 9
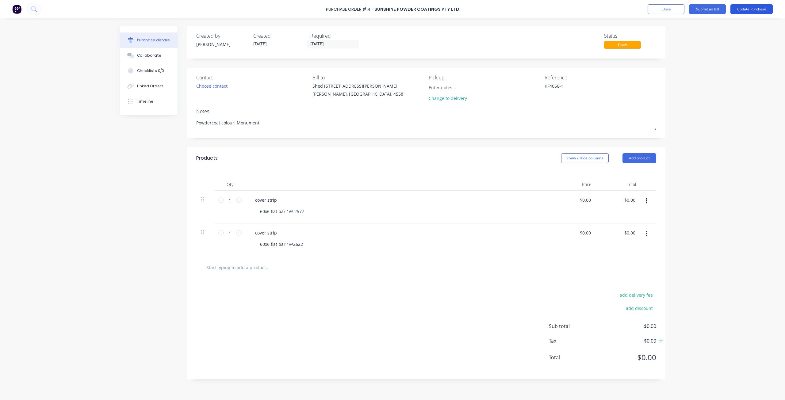
click at [749, 10] on button "Update Purchase" at bounding box center [752, 9] width 42 height 10
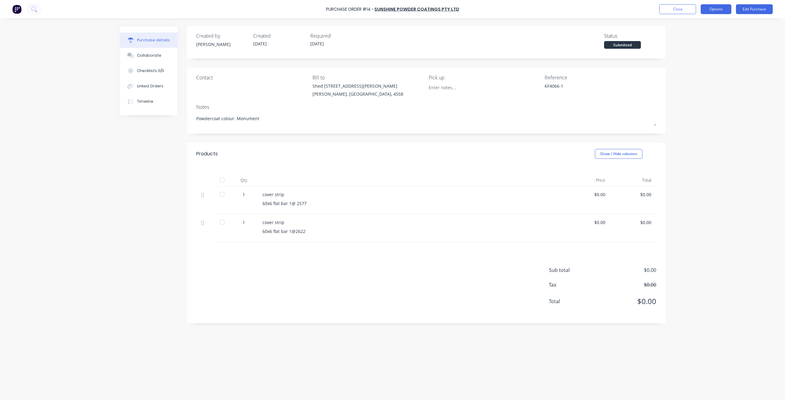
click at [720, 13] on button "Options" at bounding box center [716, 9] width 31 height 10
click at [696, 26] on div "Print / Email" at bounding box center [702, 25] width 47 height 9
click at [699, 51] on div "Without pricing" at bounding box center [702, 49] width 47 height 9
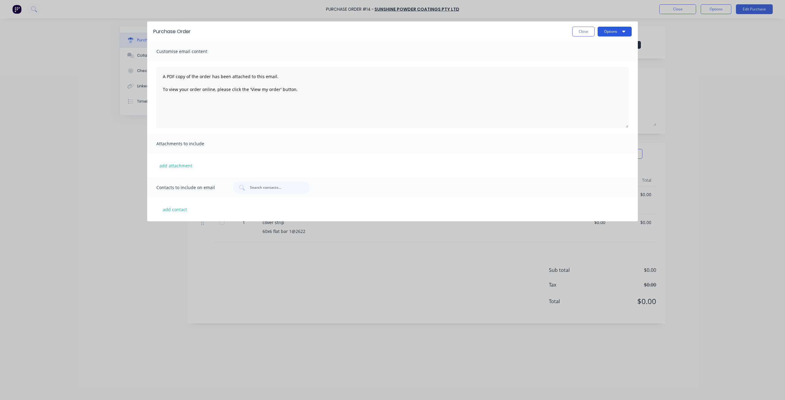
click at [619, 35] on button "Options" at bounding box center [615, 32] width 34 height 10
click at [602, 50] on div "Print" at bounding box center [602, 47] width 47 height 9
click at [589, 31] on button "Close" at bounding box center [583, 32] width 22 height 10
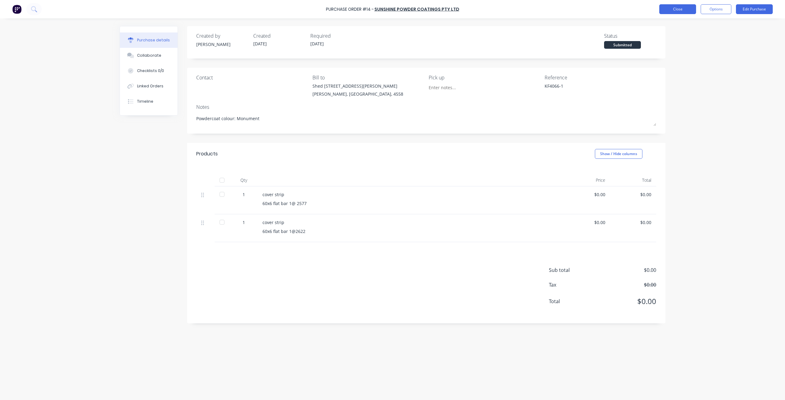
click at [676, 10] on button "Close" at bounding box center [677, 9] width 37 height 10
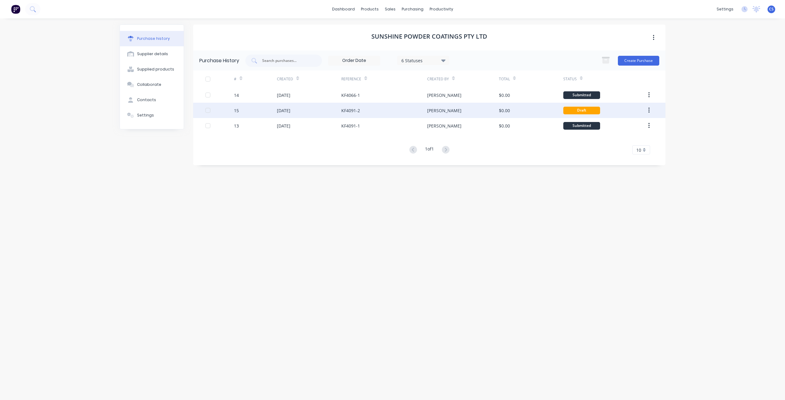
click at [536, 112] on div "$0.00" at bounding box center [531, 110] width 64 height 15
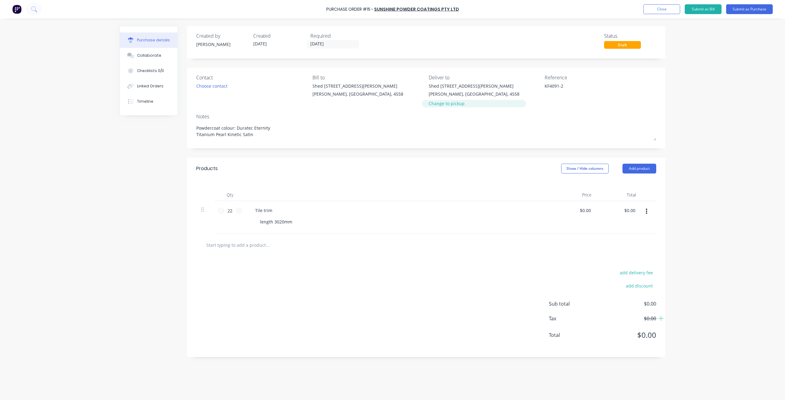
click at [437, 104] on div "Change to pickup" at bounding box center [474, 103] width 91 height 6
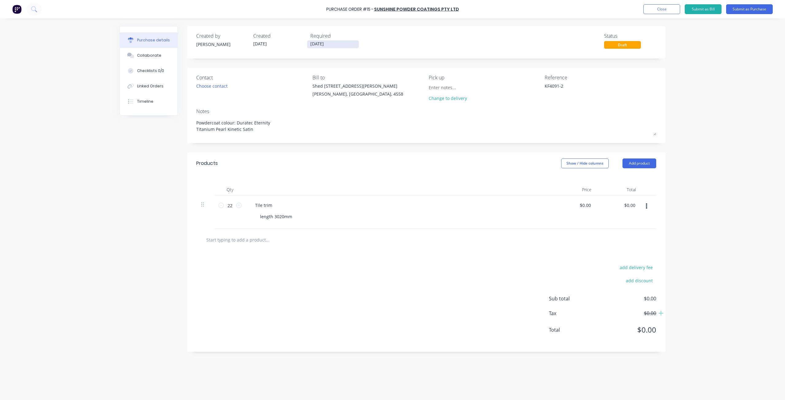
click at [315, 42] on input "11/09/25" at bounding box center [333, 44] width 52 height 8
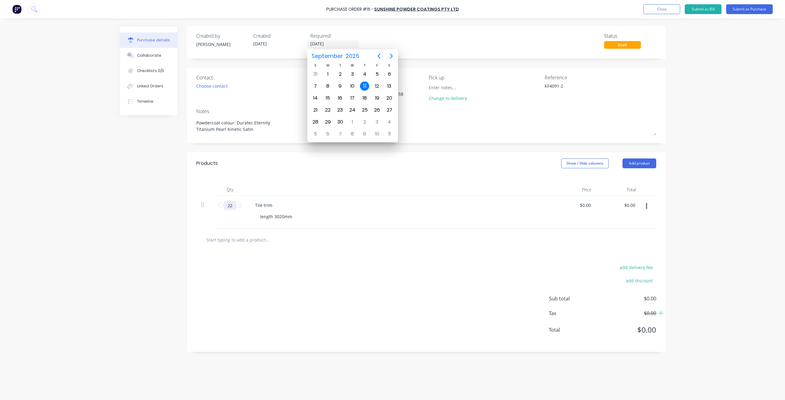
click at [229, 206] on input "22" at bounding box center [230, 205] width 12 height 9
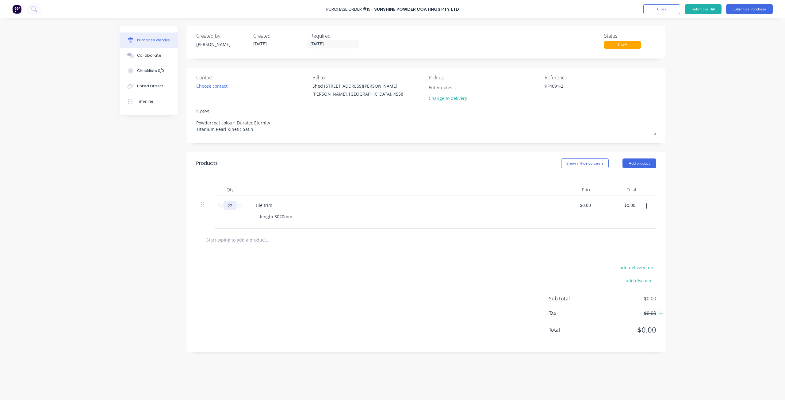
click at [232, 205] on input "22" at bounding box center [230, 205] width 12 height 9
click at [340, 235] on div at bounding box center [293, 240] width 184 height 12
click at [316, 43] on input "11/09/25" at bounding box center [333, 44] width 52 height 8
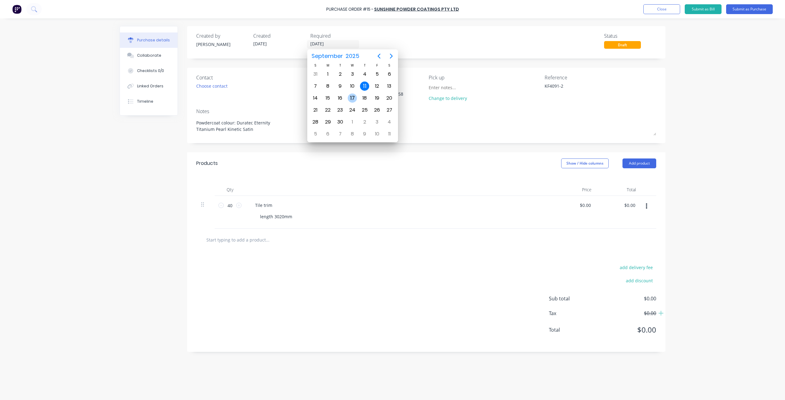
click at [353, 97] on div "17" at bounding box center [352, 98] width 9 height 9
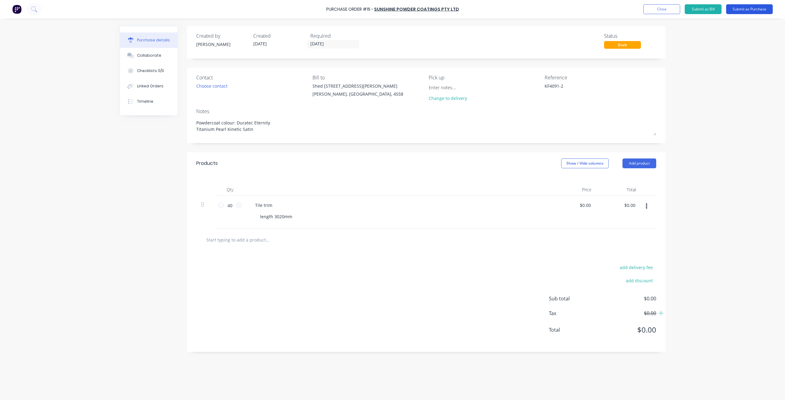
click at [748, 8] on button "Submit as Purchase" at bounding box center [749, 9] width 47 height 10
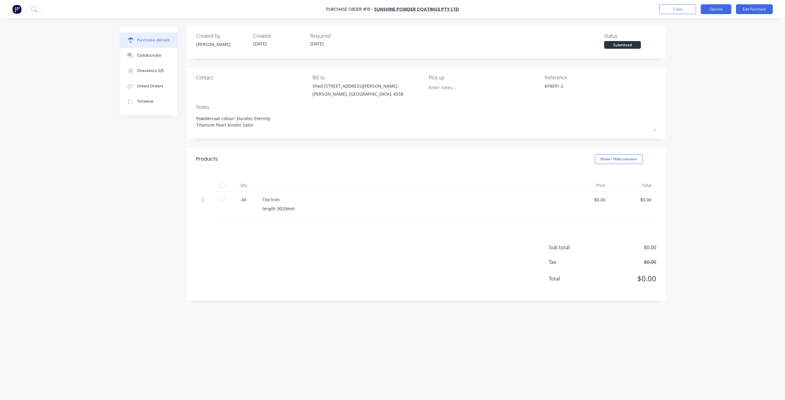
click at [720, 10] on button "Options" at bounding box center [716, 9] width 31 height 10
click at [707, 25] on div "Print / Email" at bounding box center [702, 25] width 47 height 9
click at [705, 50] on div "Without pricing" at bounding box center [702, 49] width 47 height 9
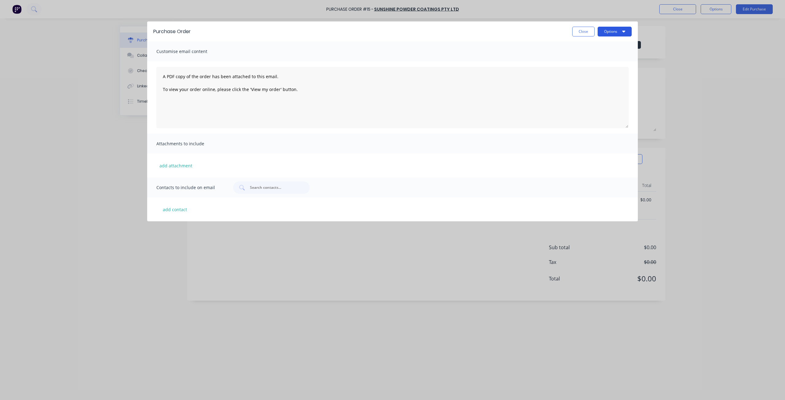
click at [606, 30] on button "Options" at bounding box center [615, 32] width 34 height 10
click at [598, 52] on div "Print" at bounding box center [602, 47] width 47 height 9
click at [585, 33] on button "Close" at bounding box center [583, 32] width 22 height 10
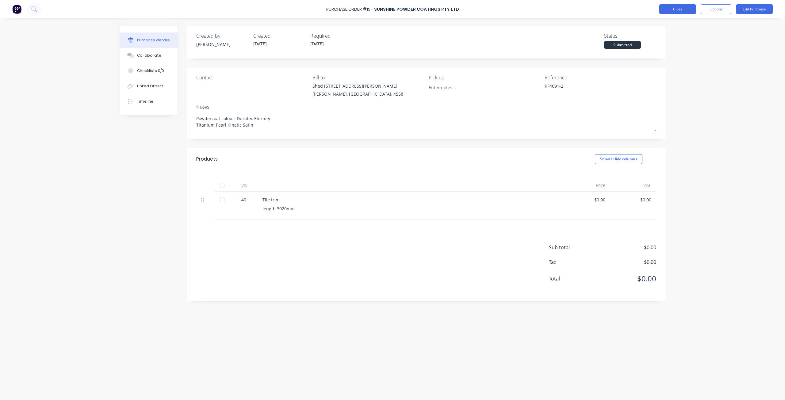
click at [677, 9] on button "Close" at bounding box center [677, 9] width 37 height 10
